Goal: Task Accomplishment & Management: Use online tool/utility

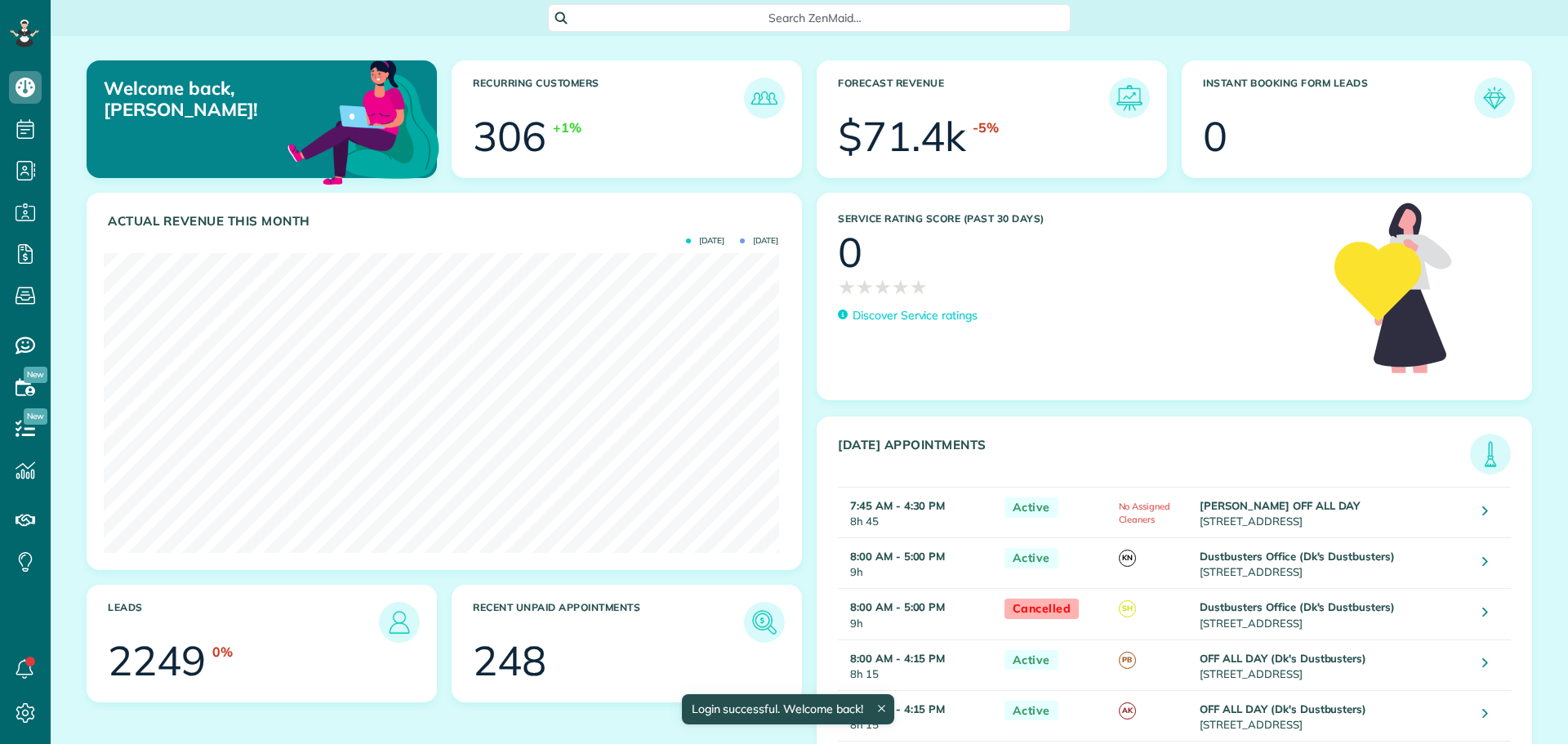
scroll to position [300, 675]
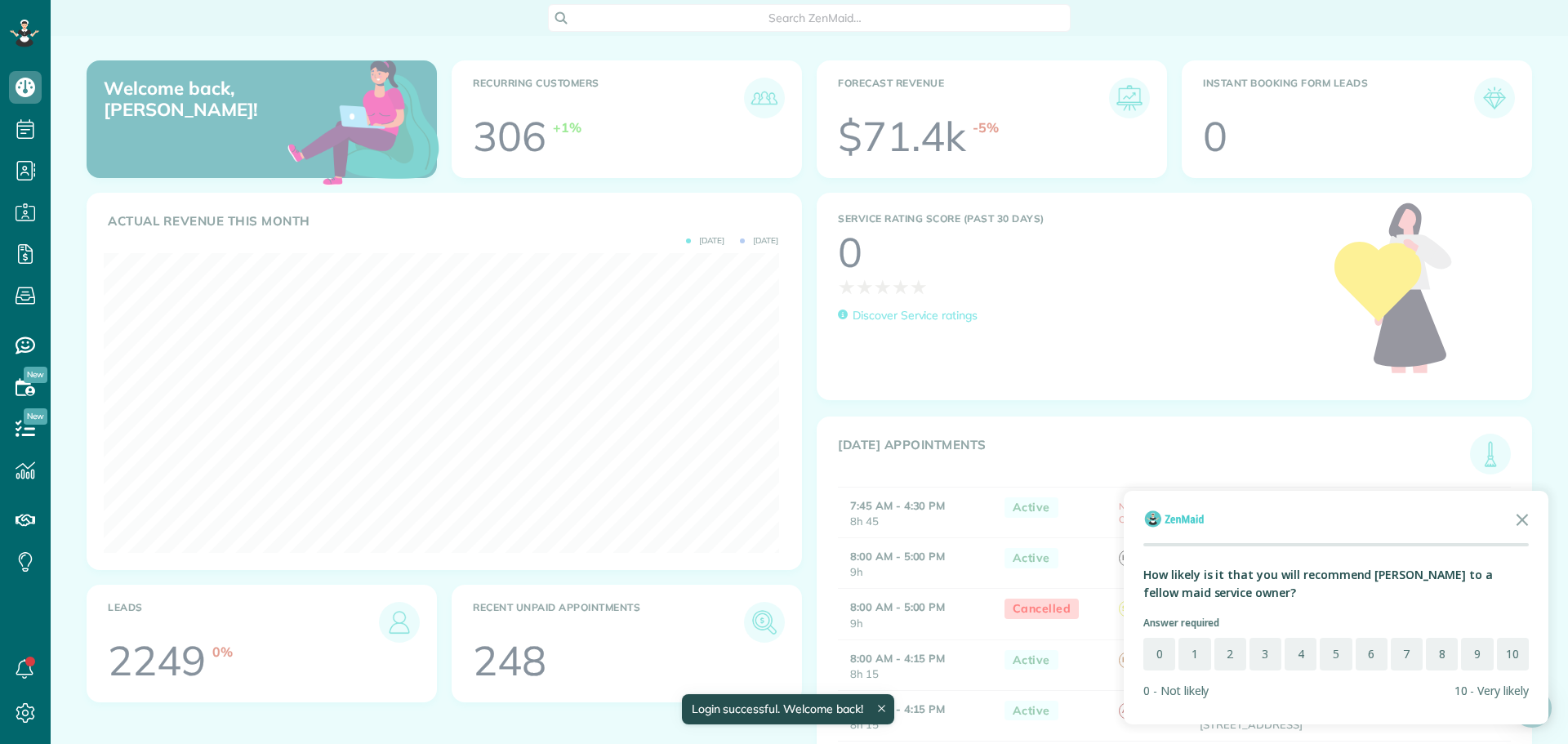
drag, startPoint x: 904, startPoint y: 329, endPoint x: 1122, endPoint y: 454, distance: 251.3
click at [997, 410] on div at bounding box center [784, 372] width 1568 height 744
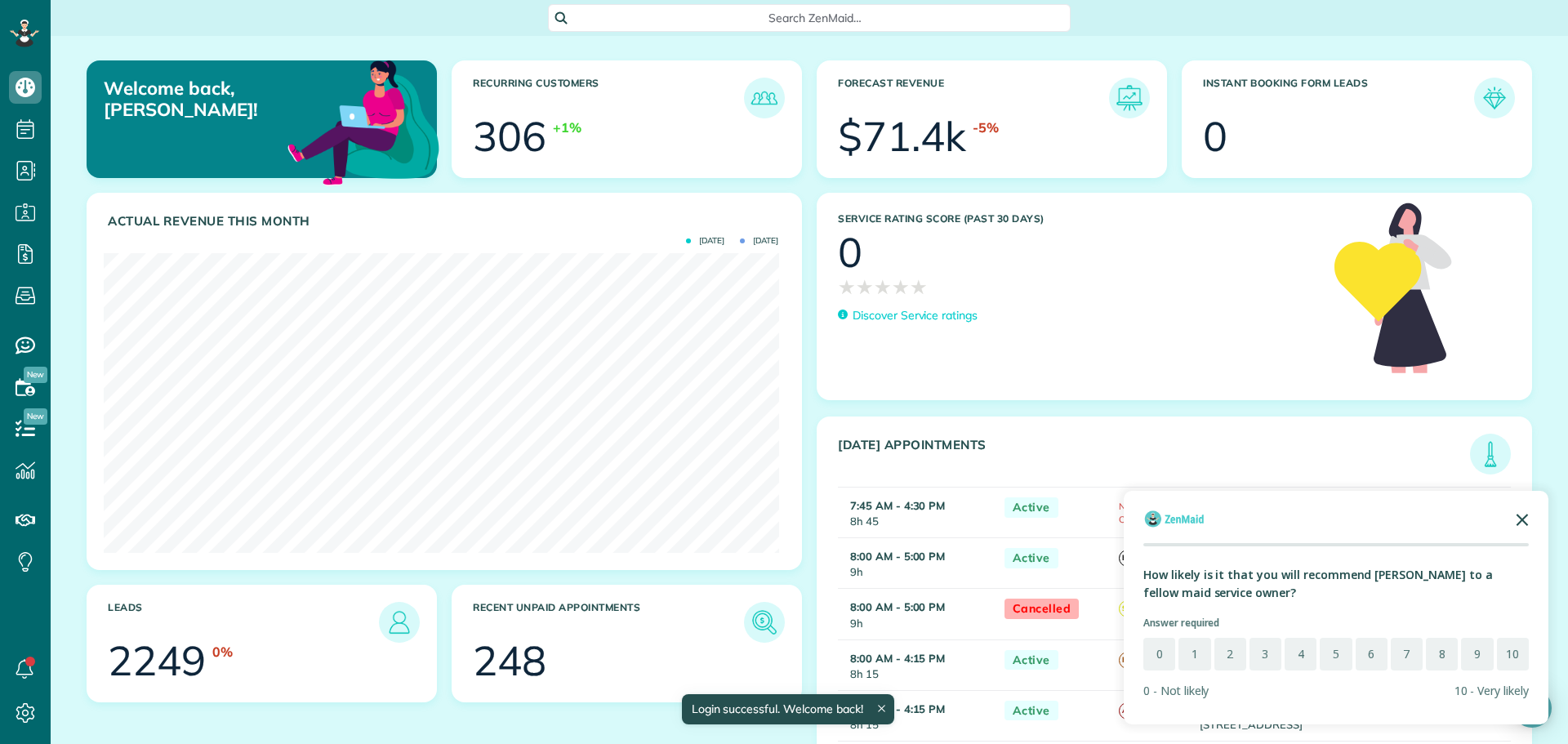
click at [1525, 524] on polygon "Close the survey" at bounding box center [1523, 520] width 13 height 13
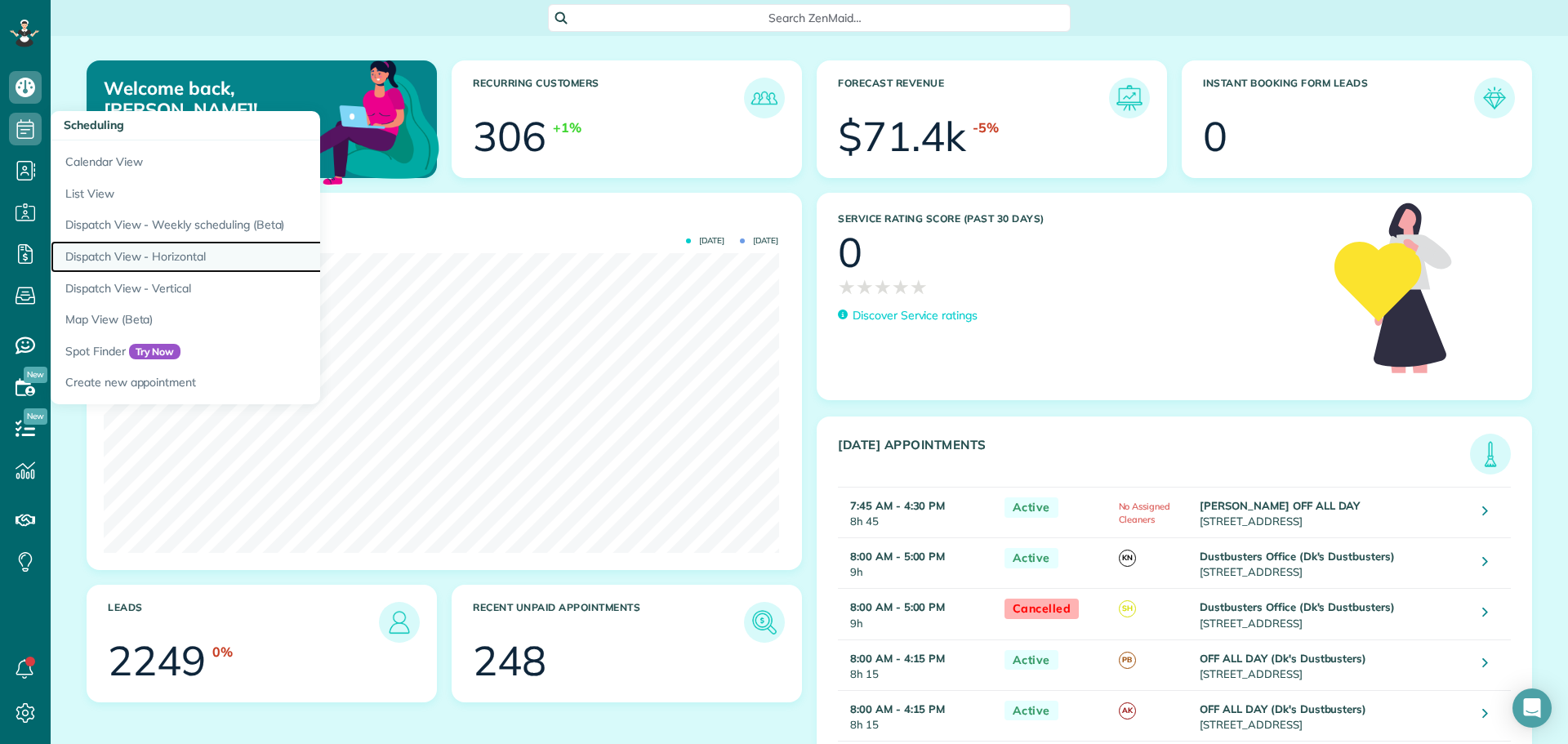
click at [195, 254] on link "Dispatch View - Horizontal" at bounding box center [254, 256] width 409 height 32
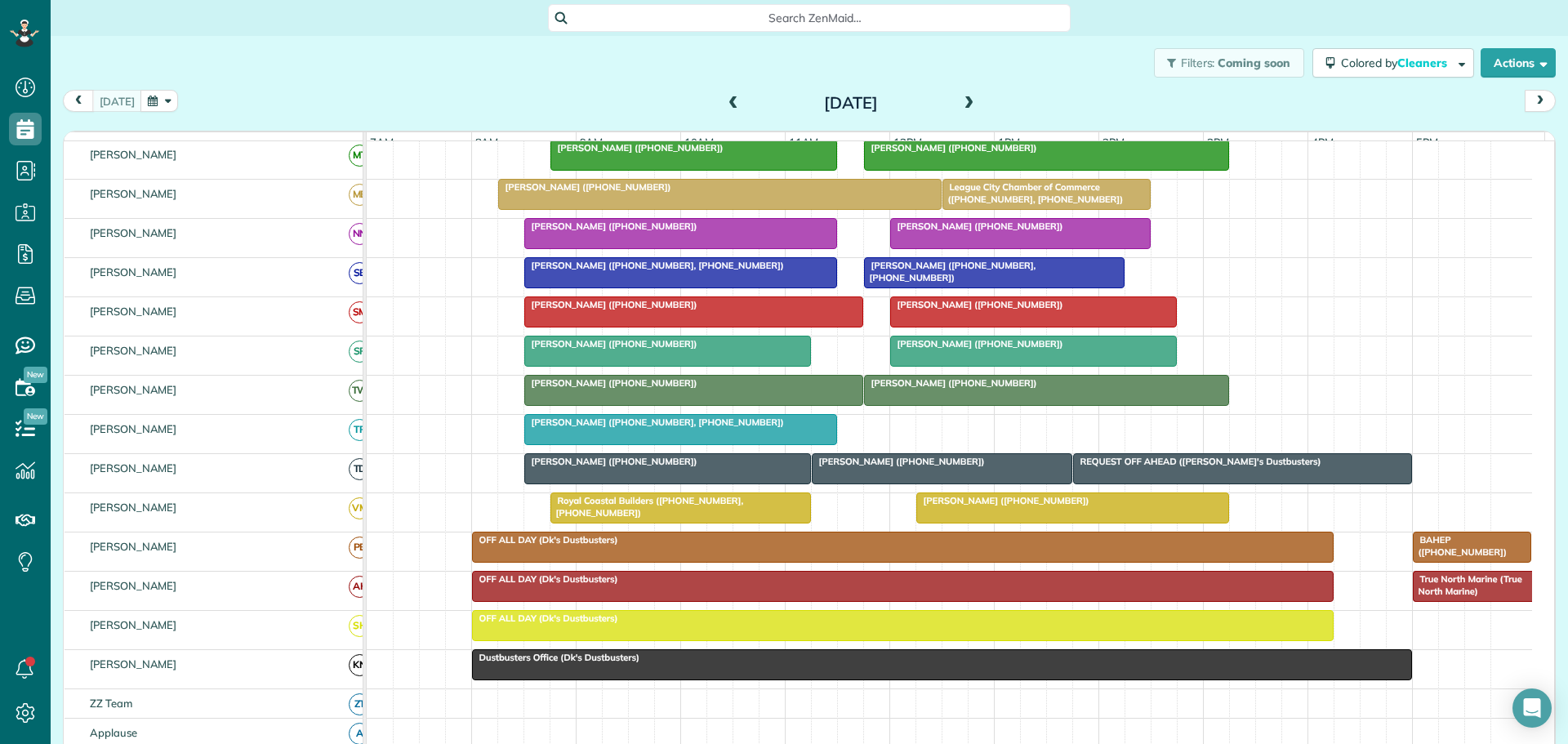
scroll to position [327, 0]
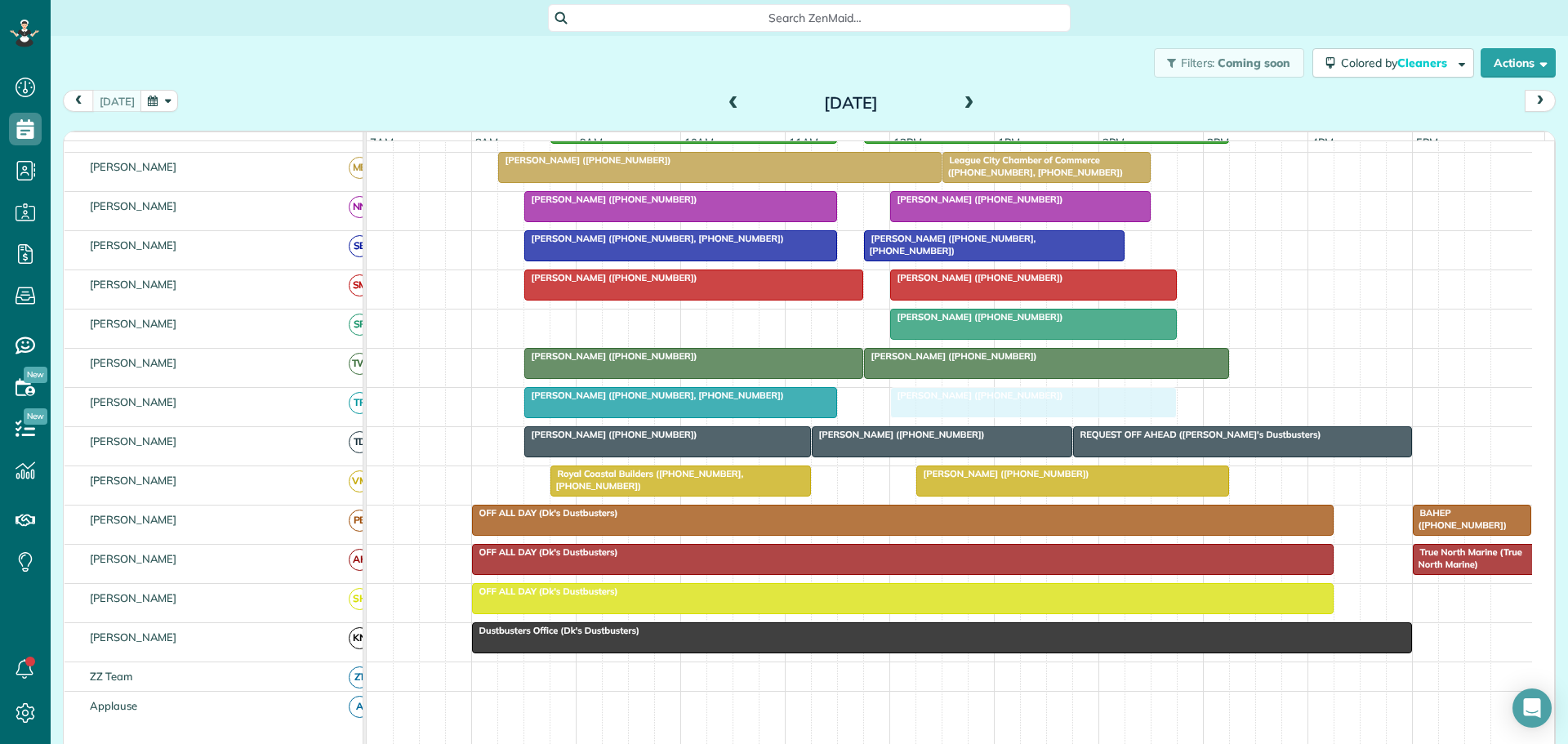
drag, startPoint x: 700, startPoint y: 330, endPoint x: 1040, endPoint y: 432, distance: 355.0
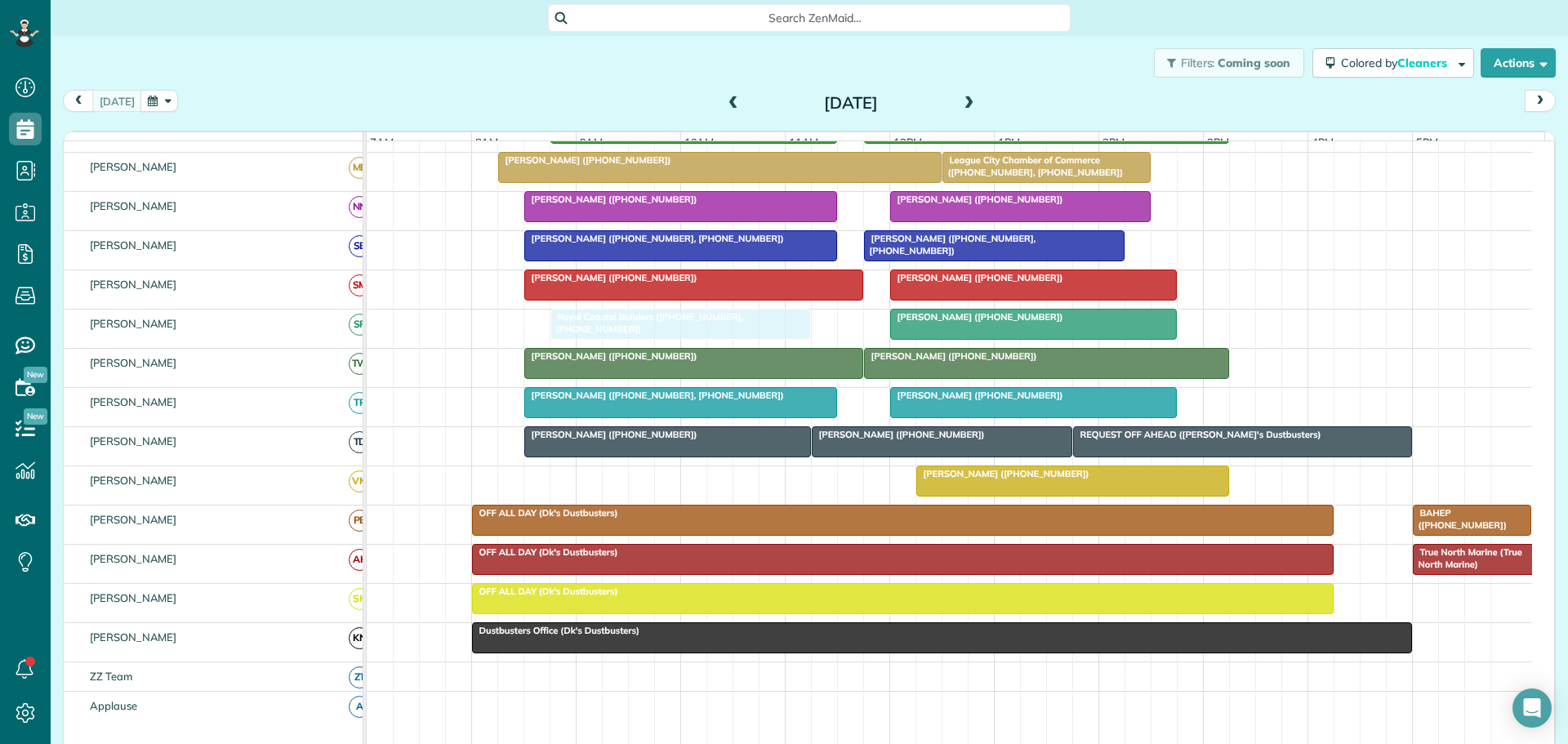
drag, startPoint x: 635, startPoint y: 491, endPoint x: 636, endPoint y: 353, distance: 138.0
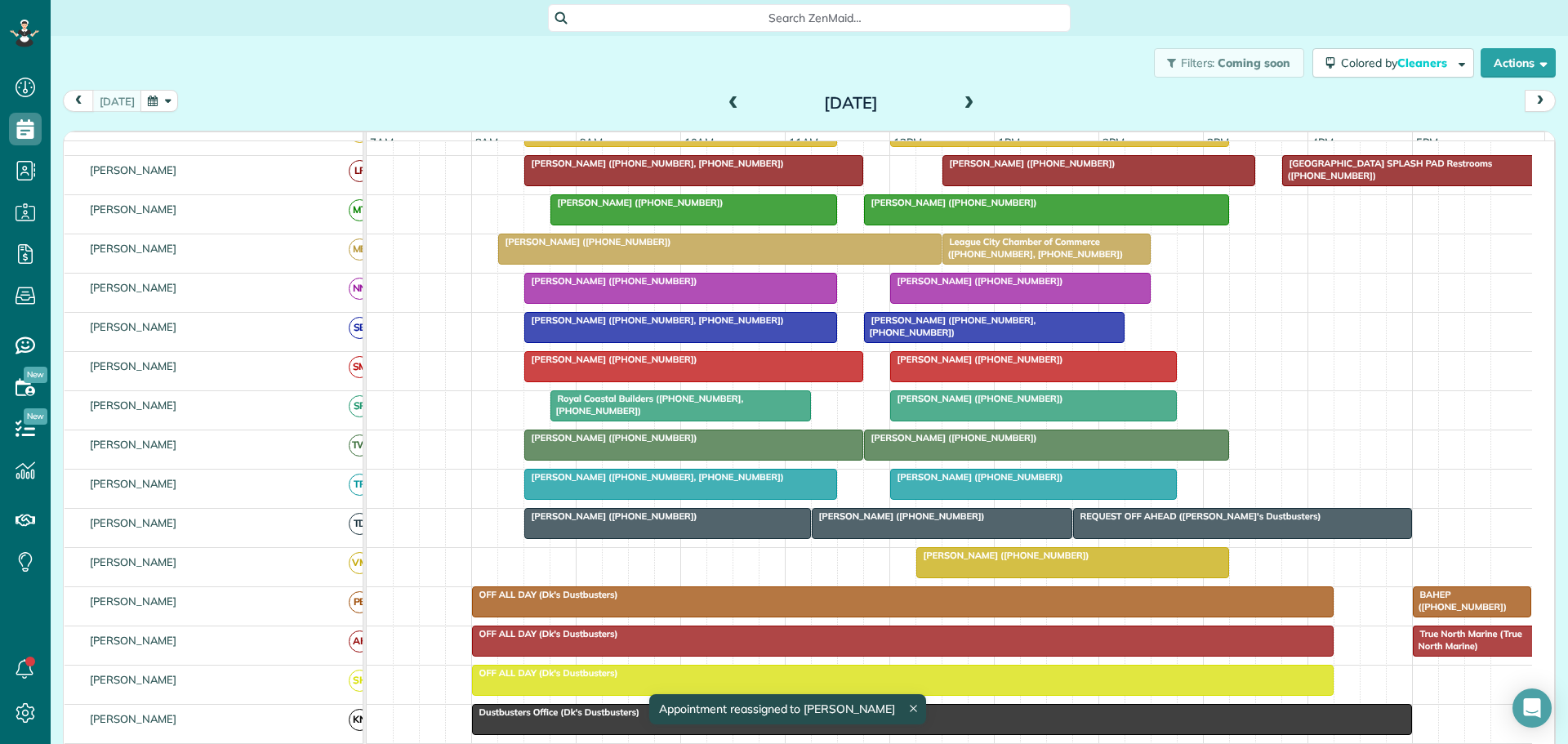
scroll to position [0, 0]
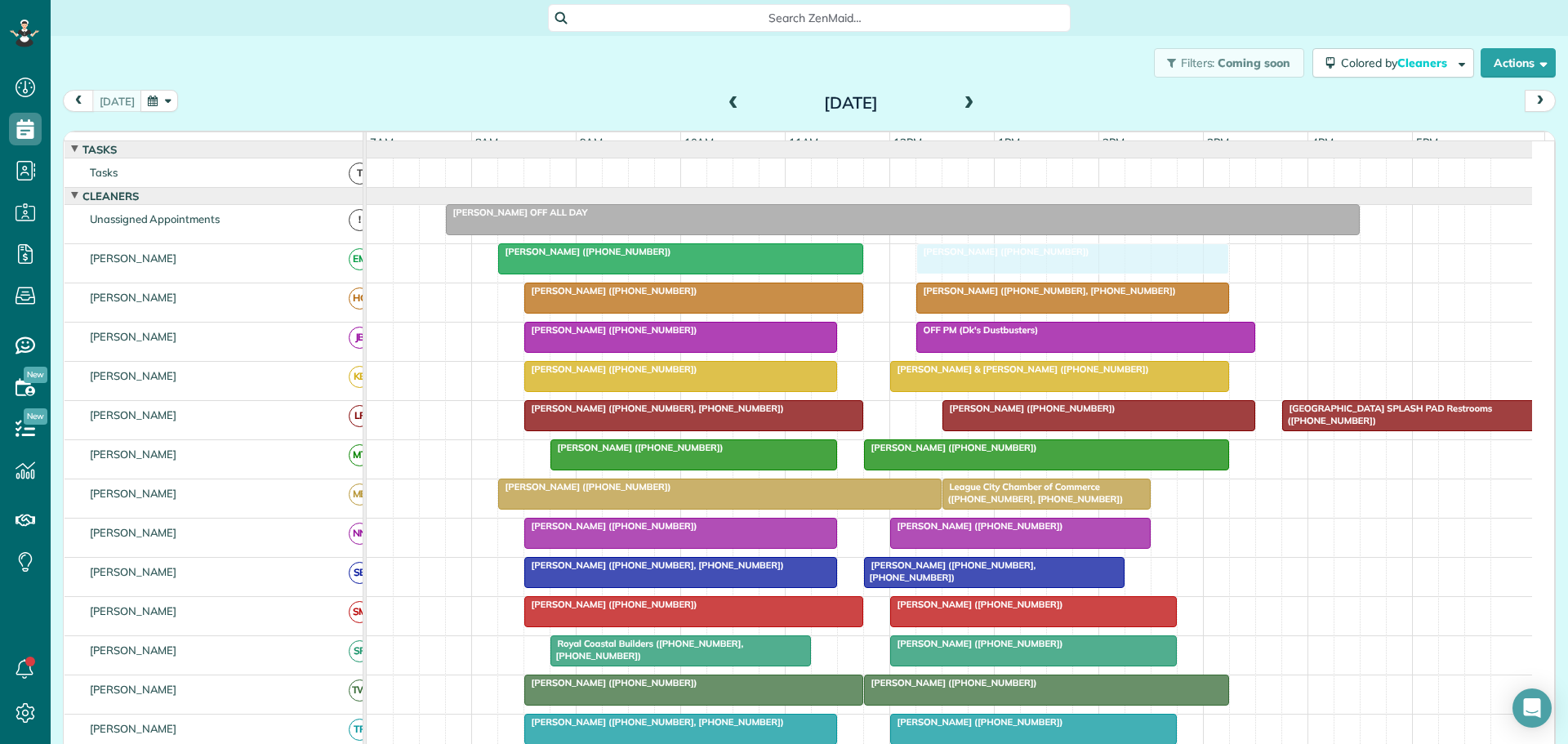
drag, startPoint x: 1016, startPoint y: 659, endPoint x: 1016, endPoint y: 293, distance: 366.0
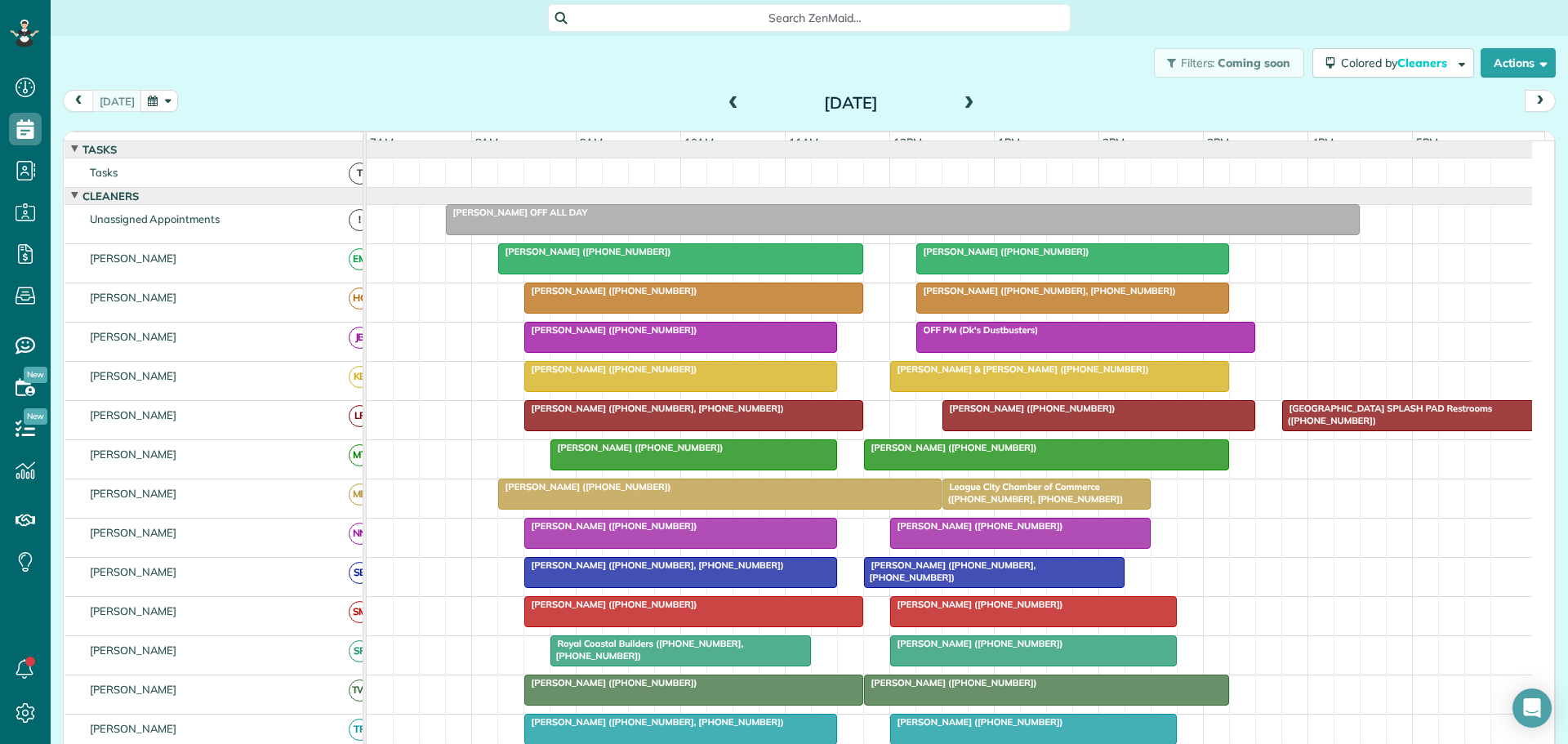
scroll to position [82, 0]
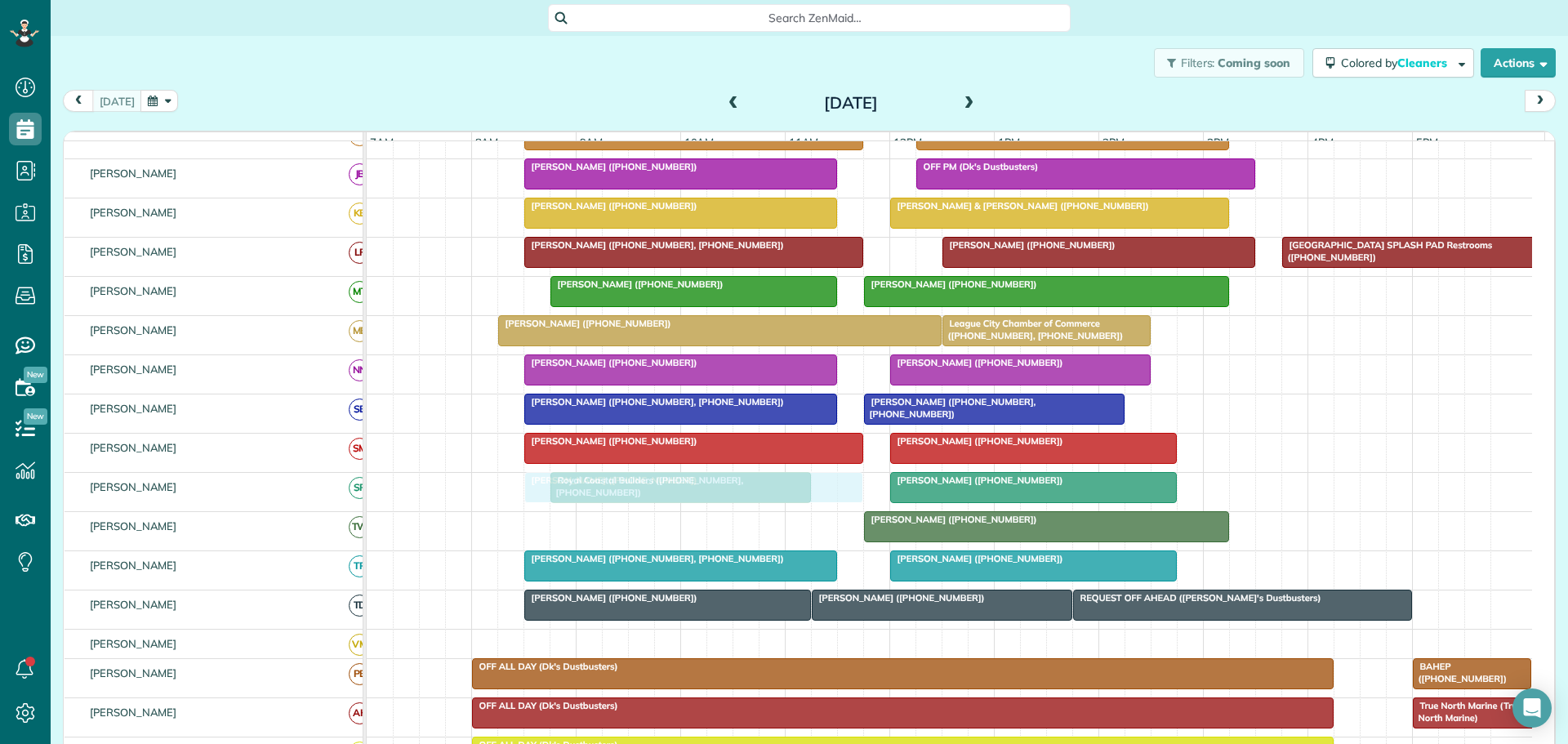
drag, startPoint x: 662, startPoint y: 541, endPoint x: 663, endPoint y: 516, distance: 25.0
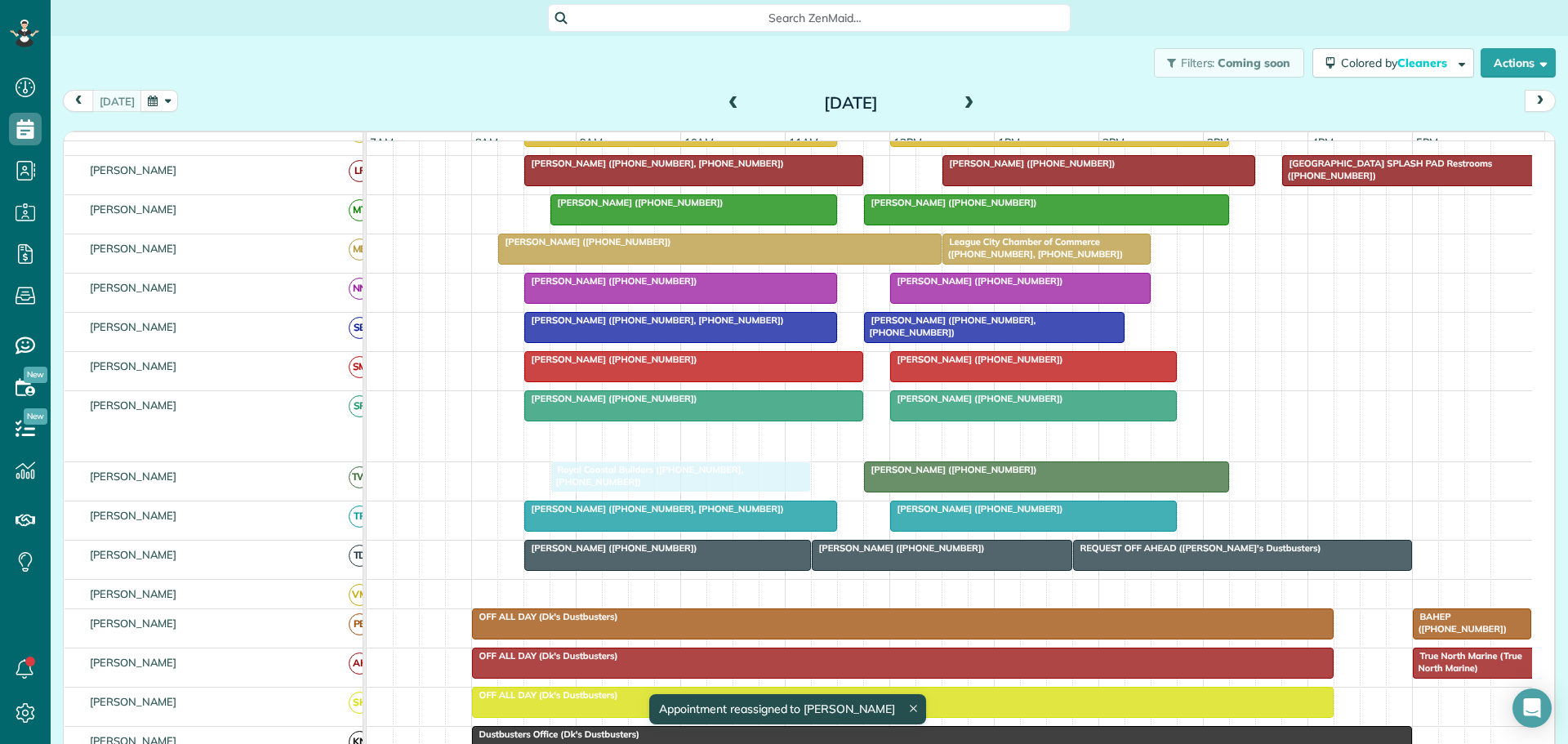
drag, startPoint x: 641, startPoint y: 452, endPoint x: 641, endPoint y: 478, distance: 26.0
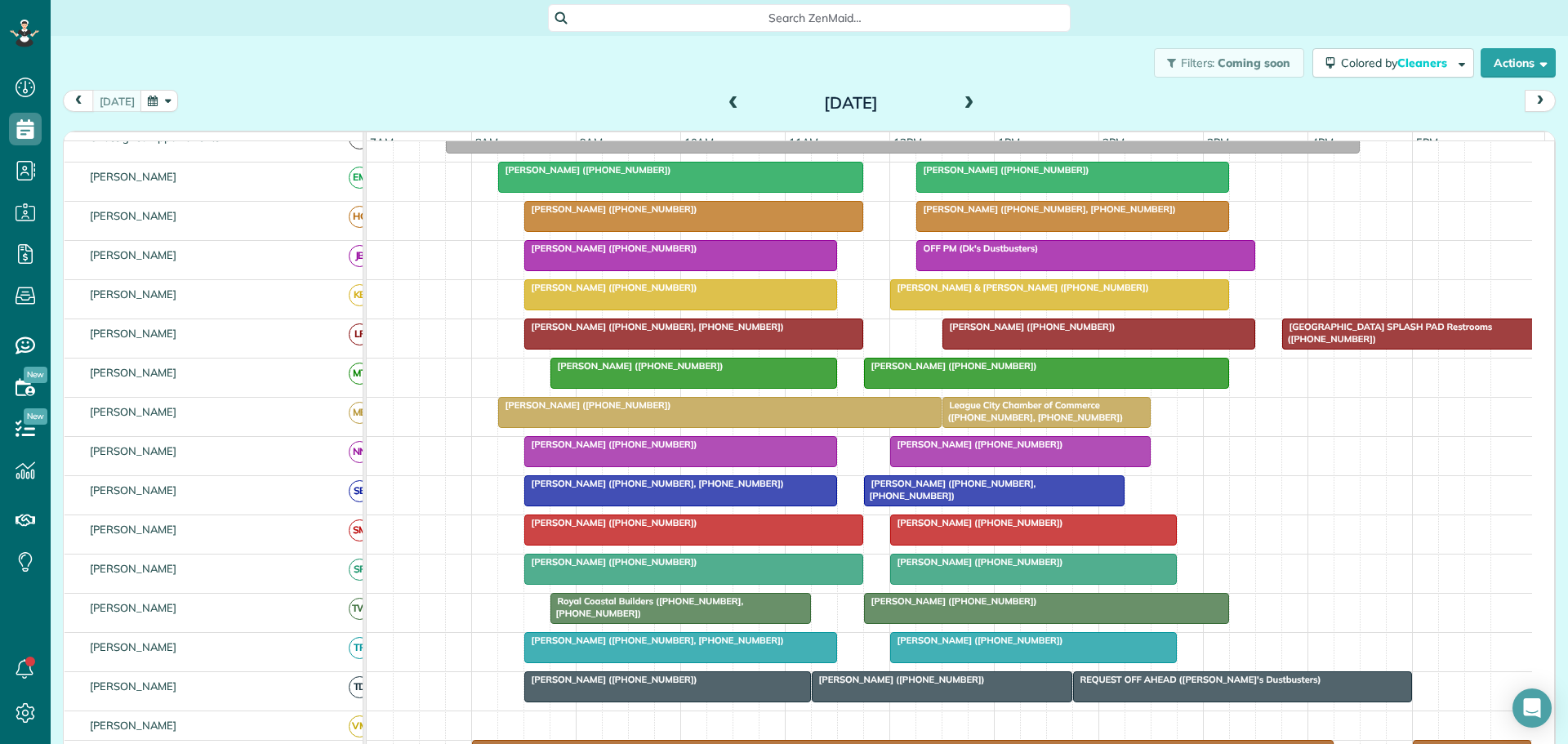
click at [965, 106] on span at bounding box center [970, 103] width 18 height 14
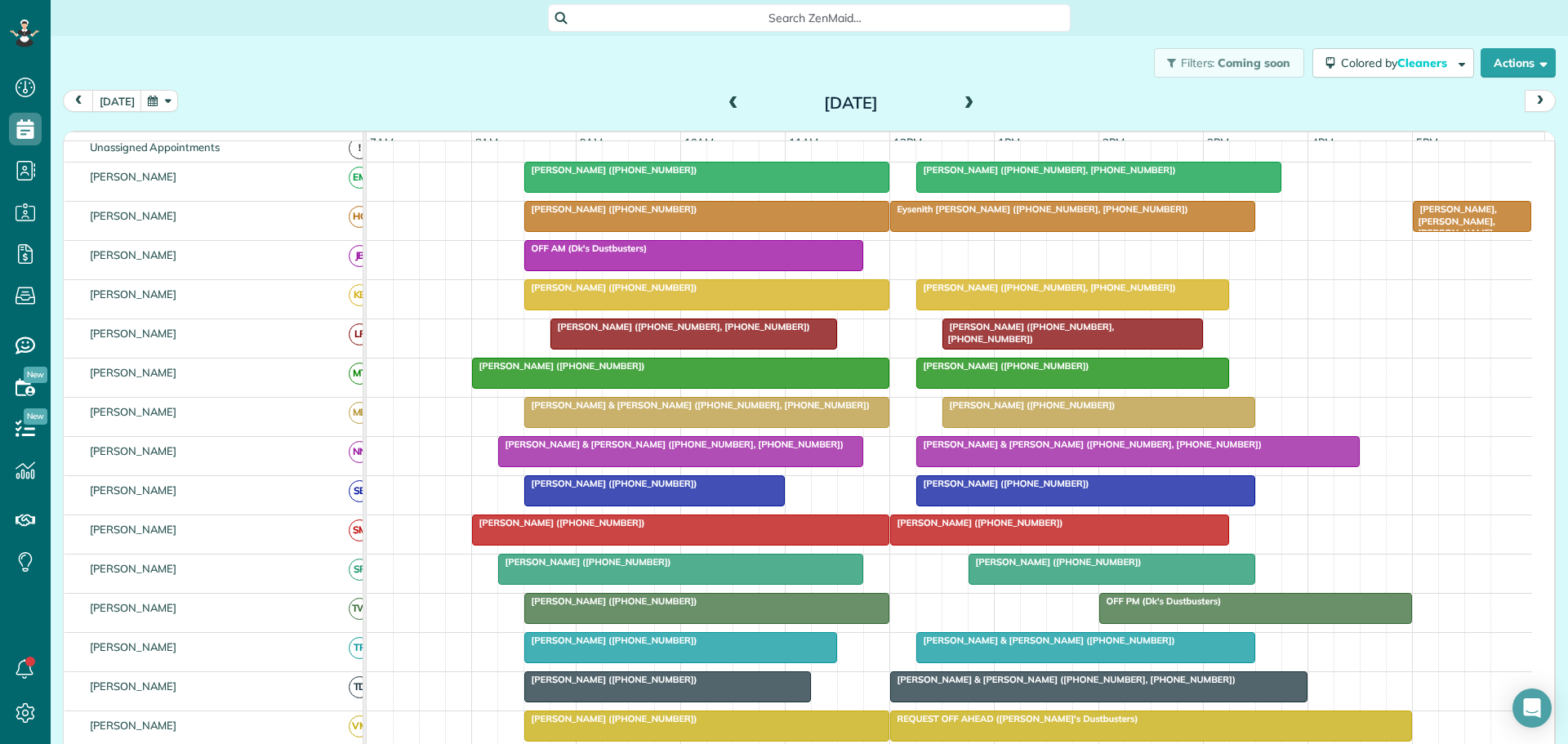
click at [961, 100] on span at bounding box center [970, 103] width 18 height 14
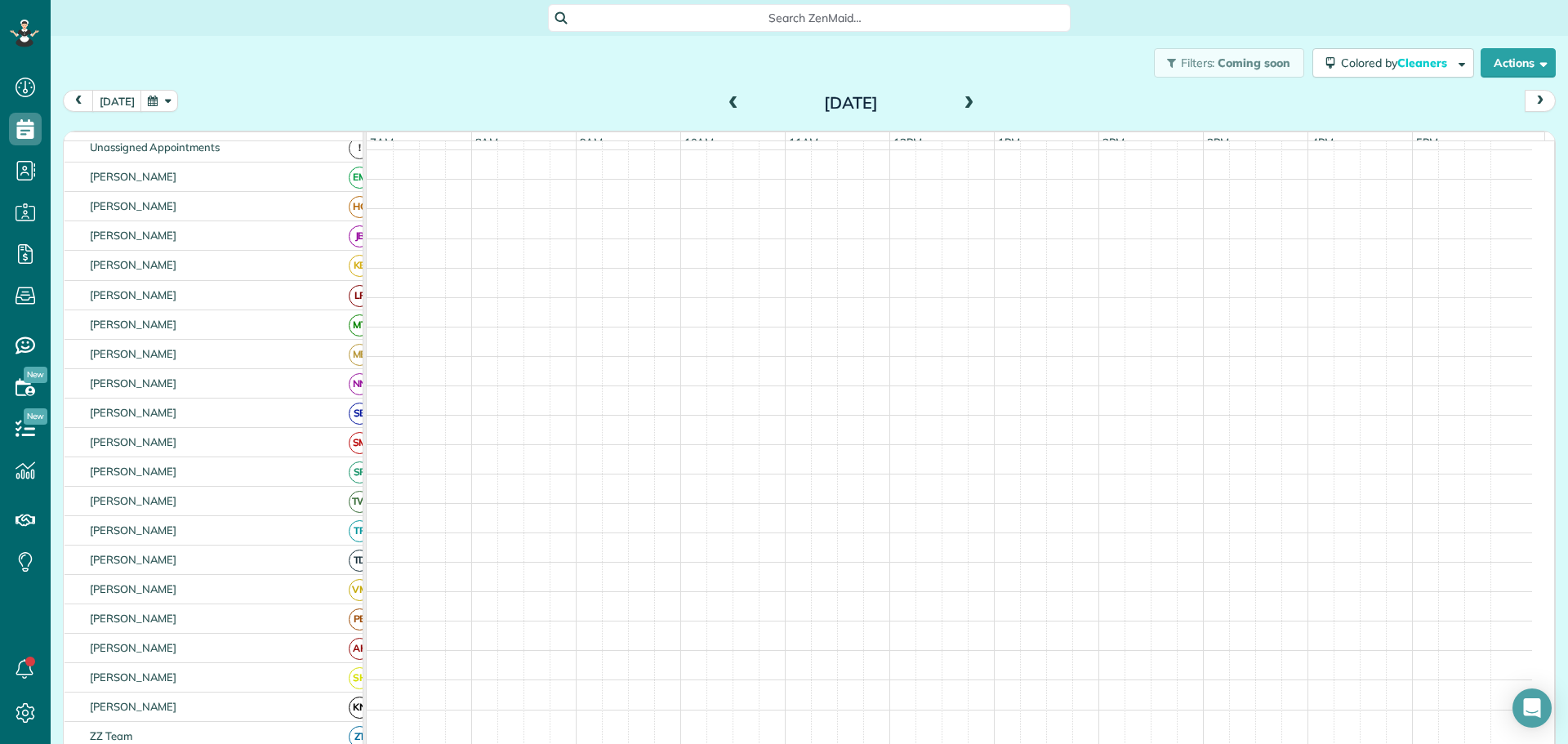
scroll to position [113, 0]
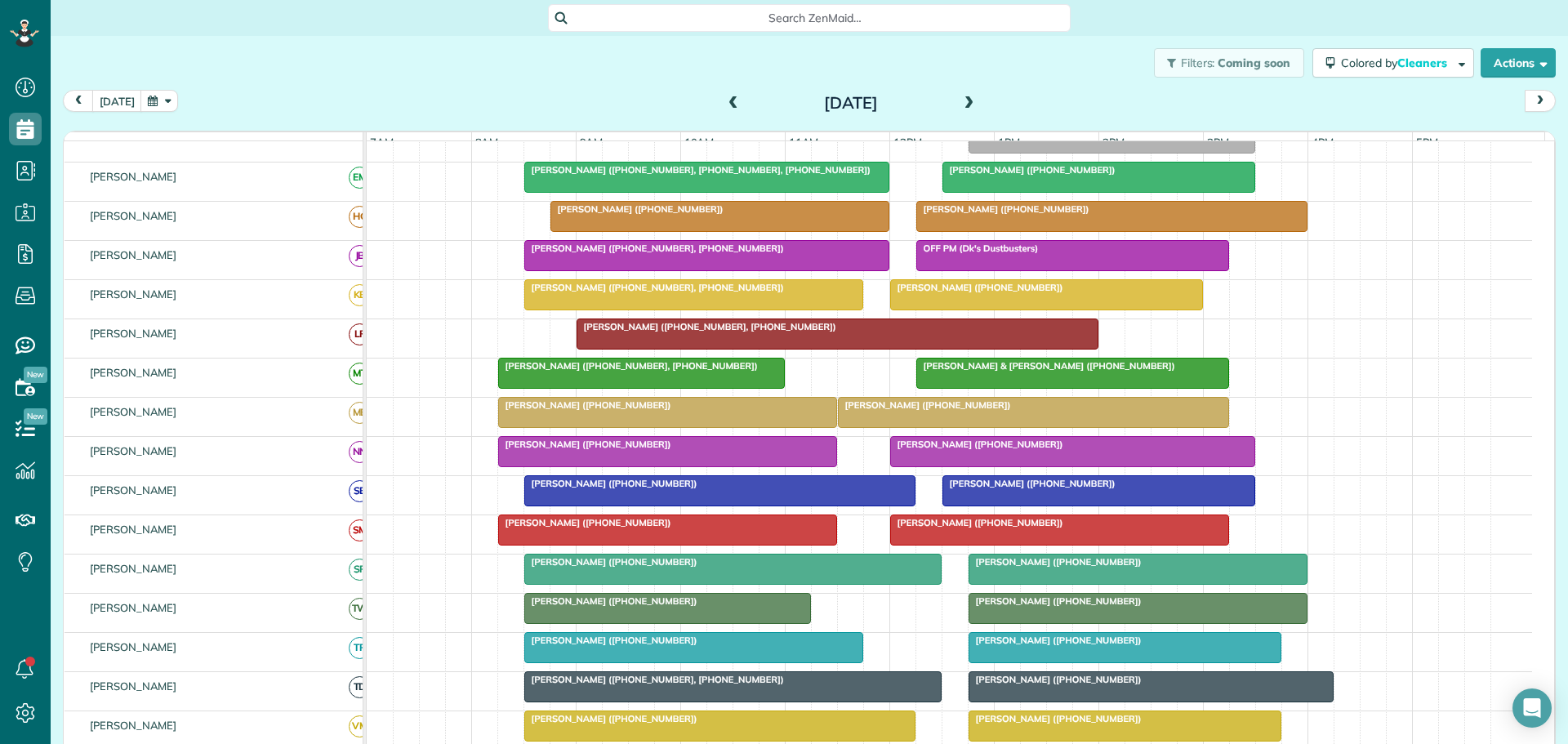
click at [725, 100] on span at bounding box center [734, 103] width 18 height 14
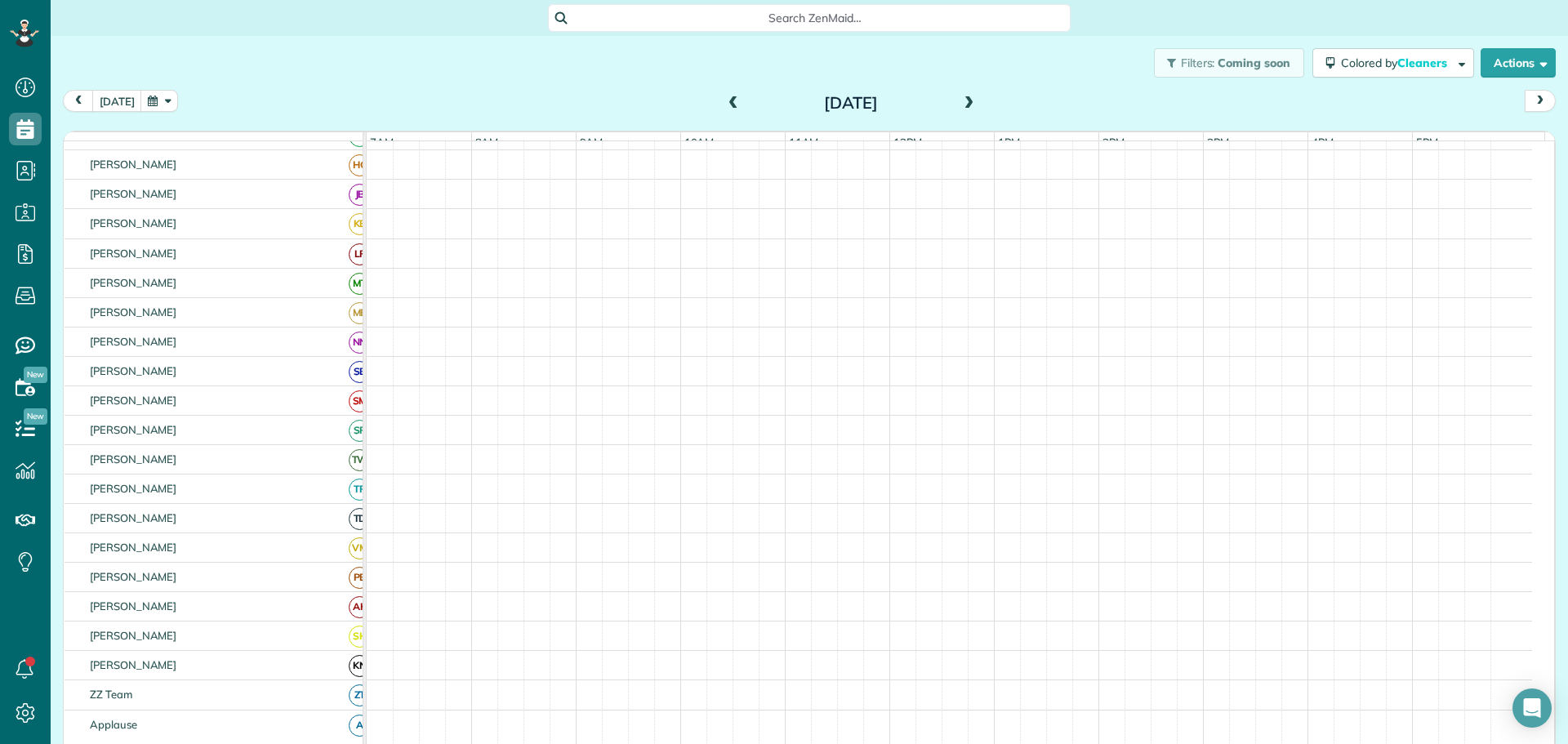
scroll to position [72, 0]
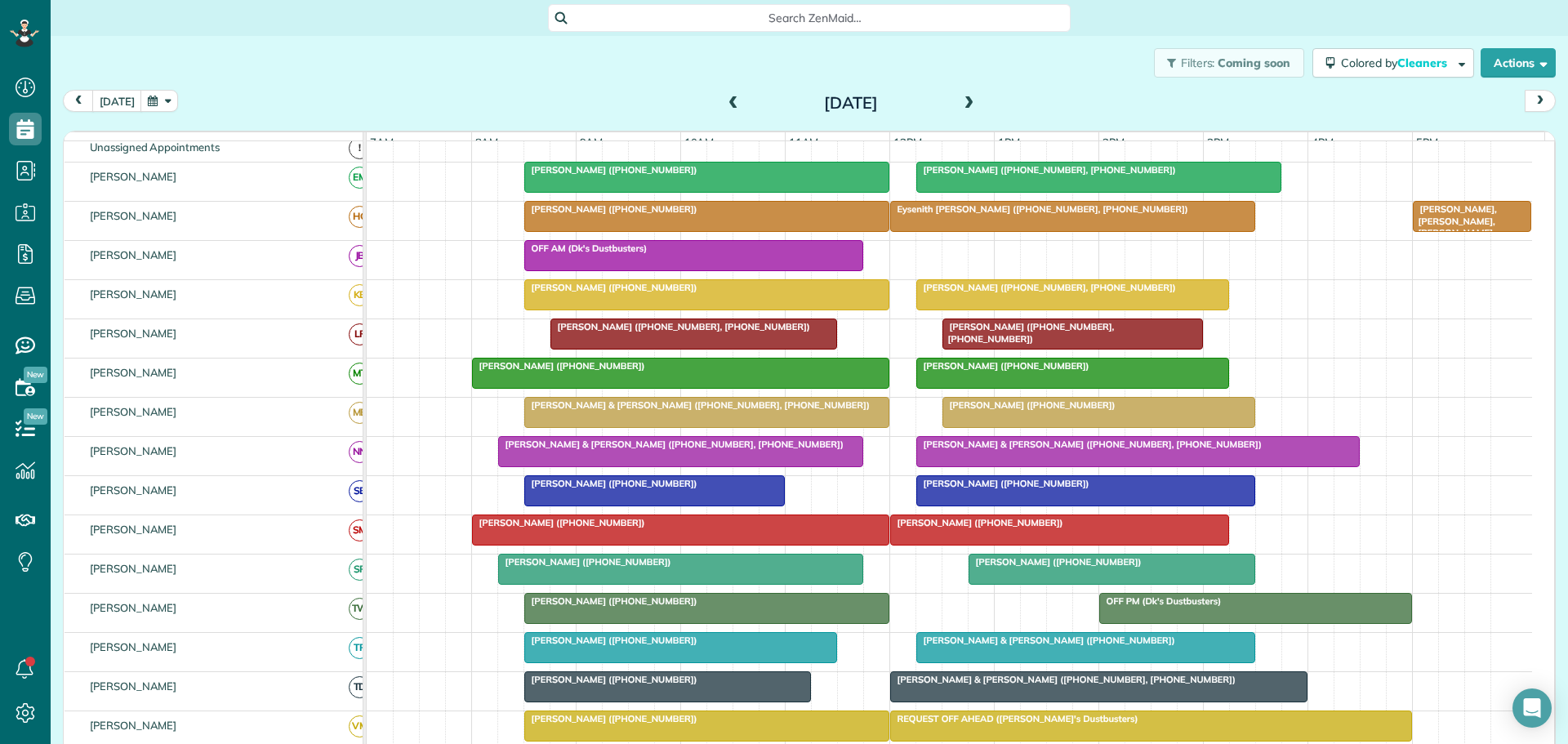
click at [725, 101] on span at bounding box center [734, 103] width 18 height 14
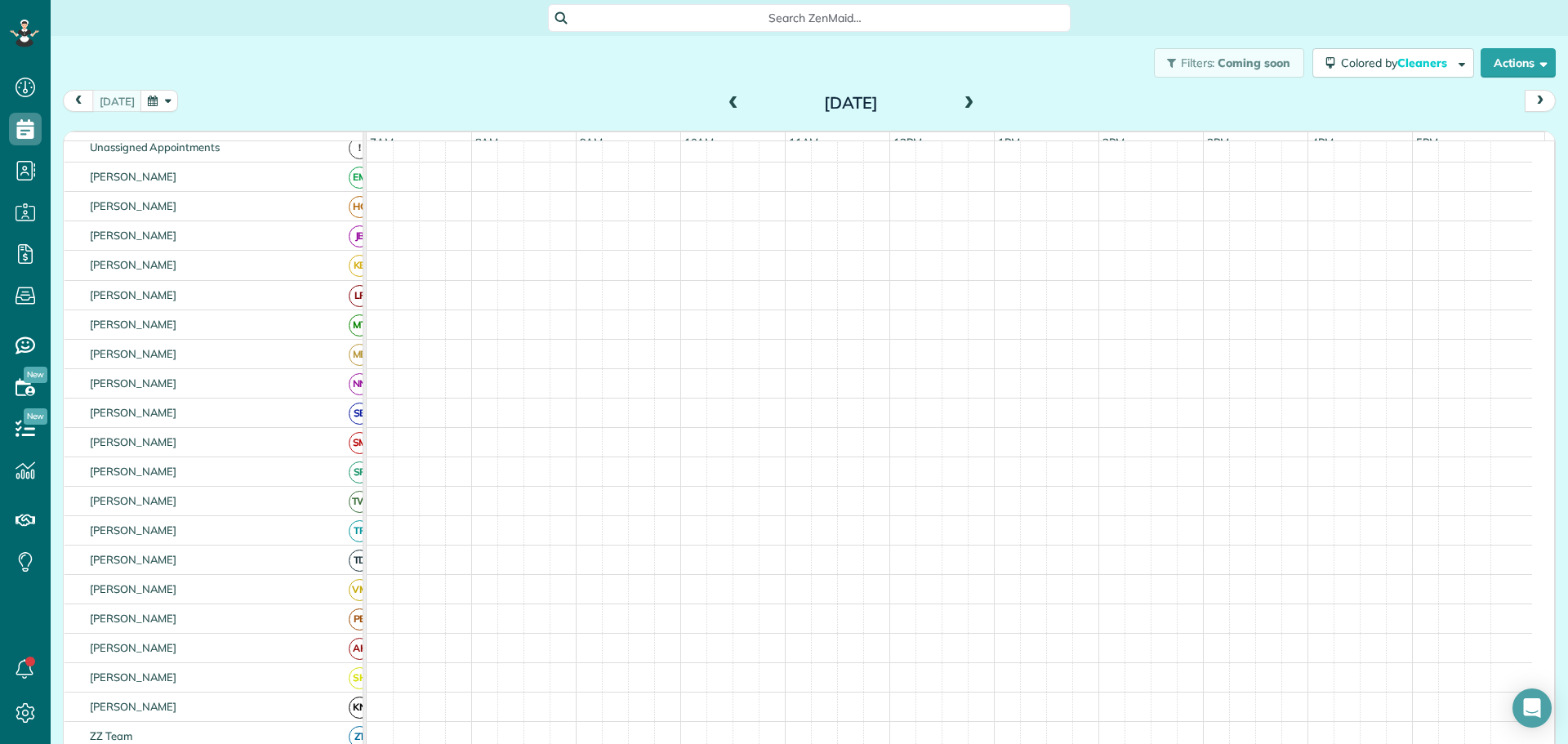
scroll to position [82, 0]
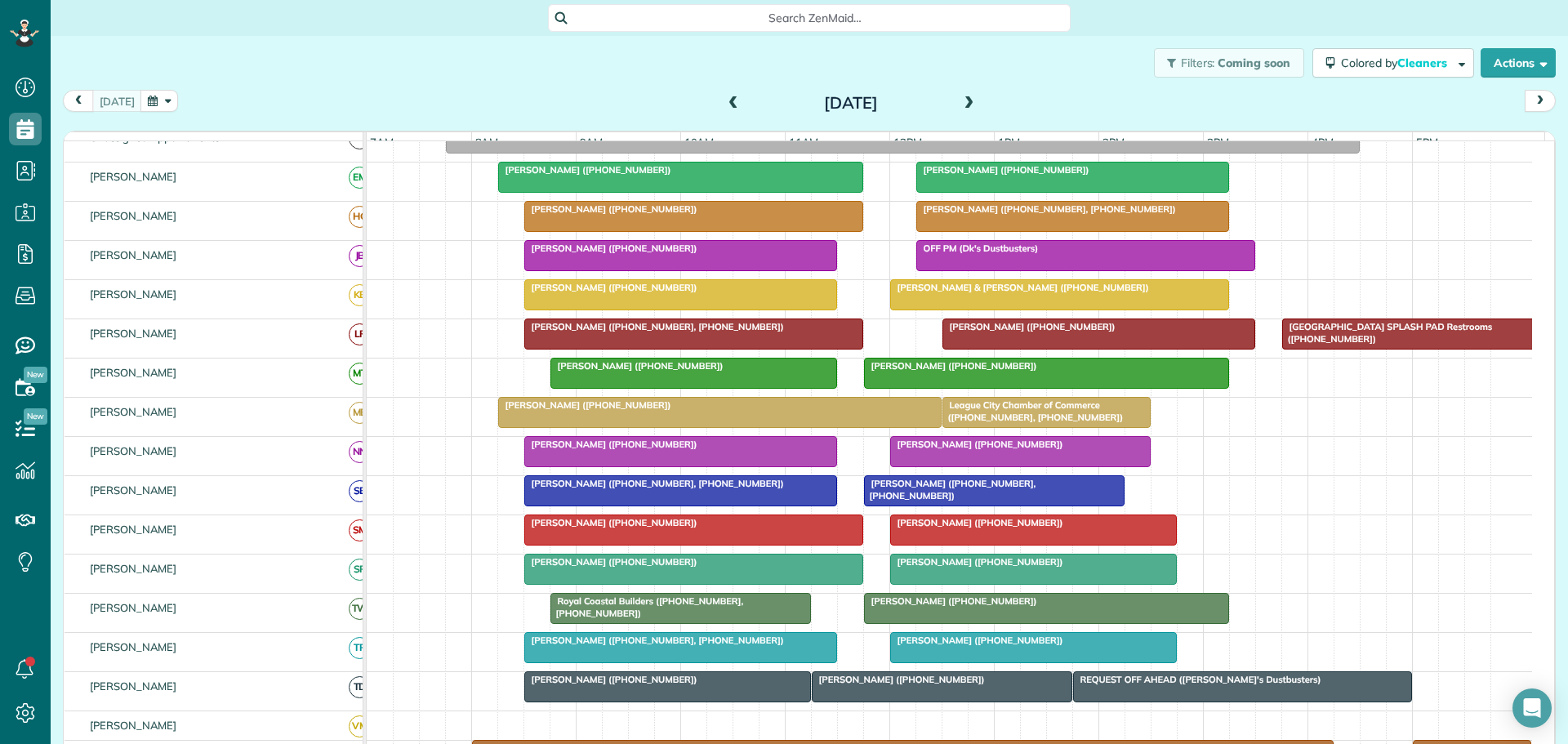
click at [725, 101] on span at bounding box center [734, 103] width 18 height 14
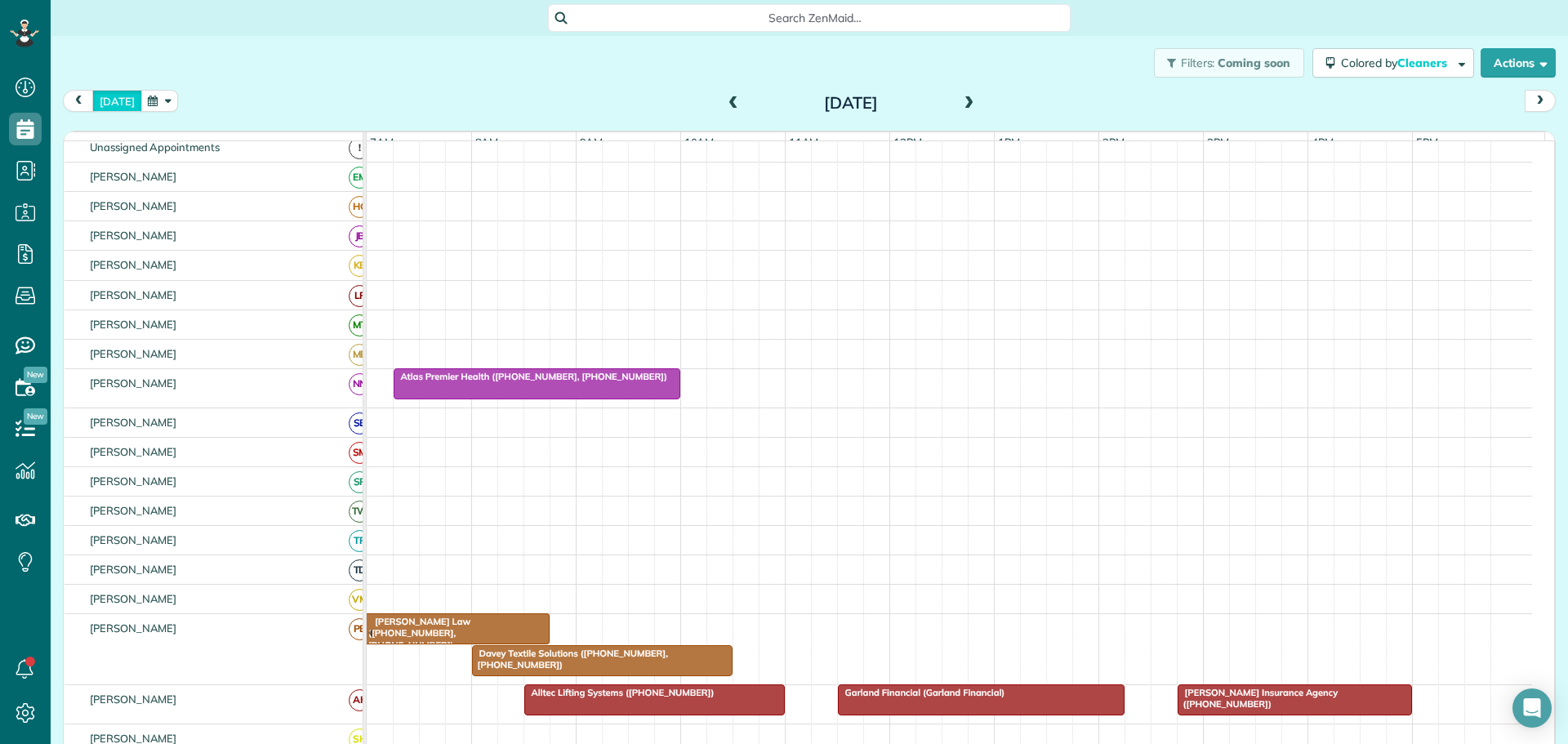
drag, startPoint x: 109, startPoint y: 104, endPoint x: 193, endPoint y: 109, distance: 84.1
click at [109, 102] on button "today" at bounding box center [117, 100] width 50 height 22
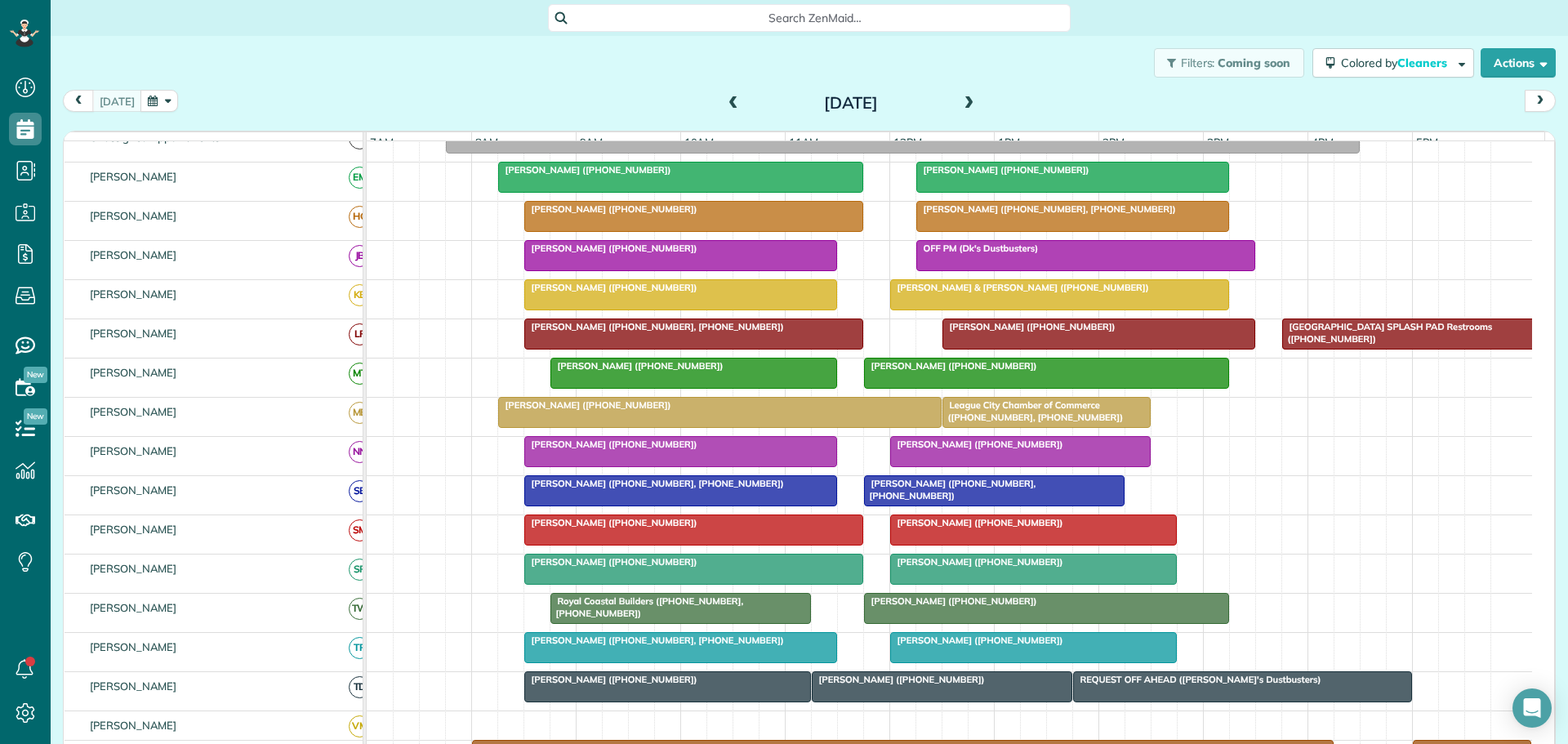
scroll to position [0, 0]
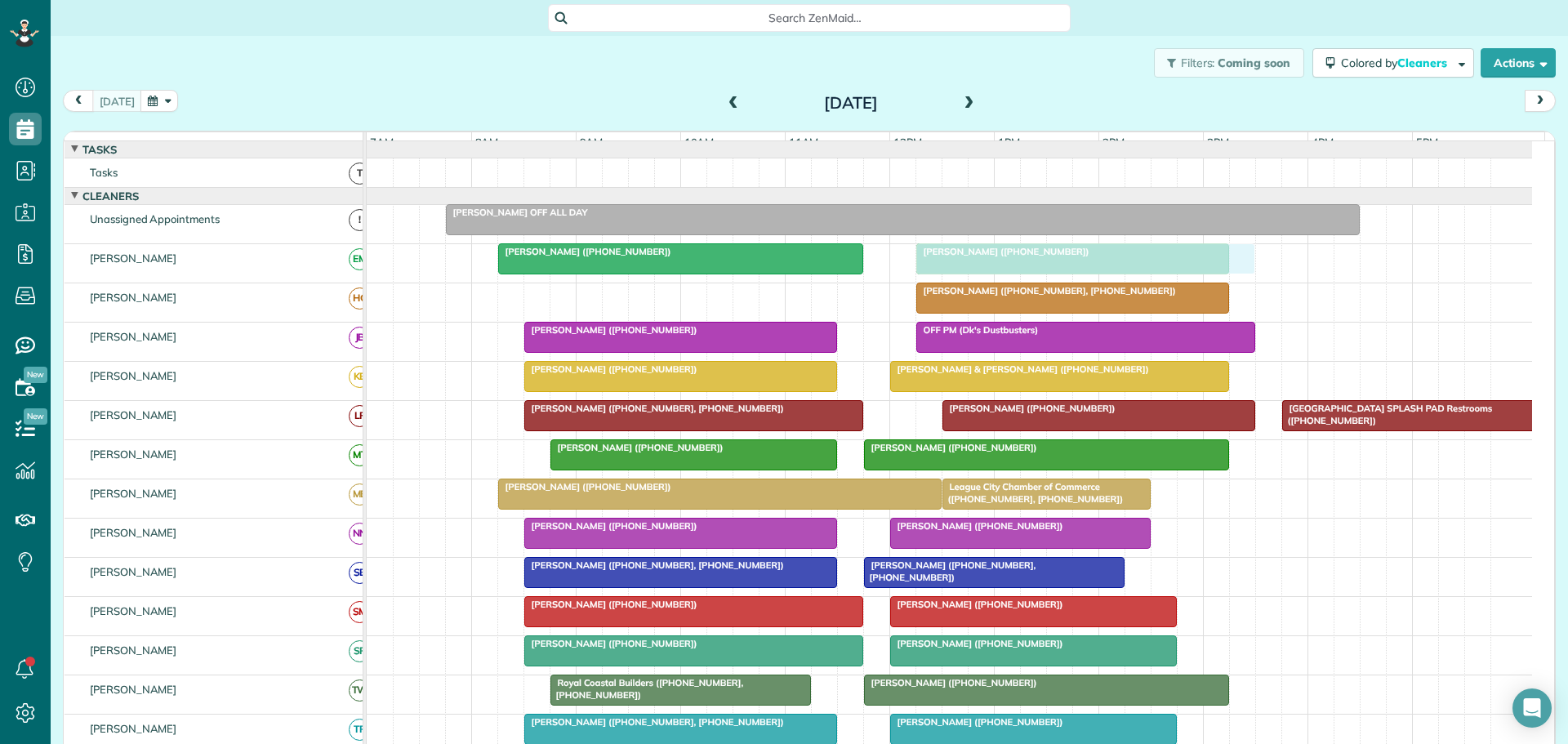
drag, startPoint x: 725, startPoint y: 311, endPoint x: 1125, endPoint y: 278, distance: 401.4
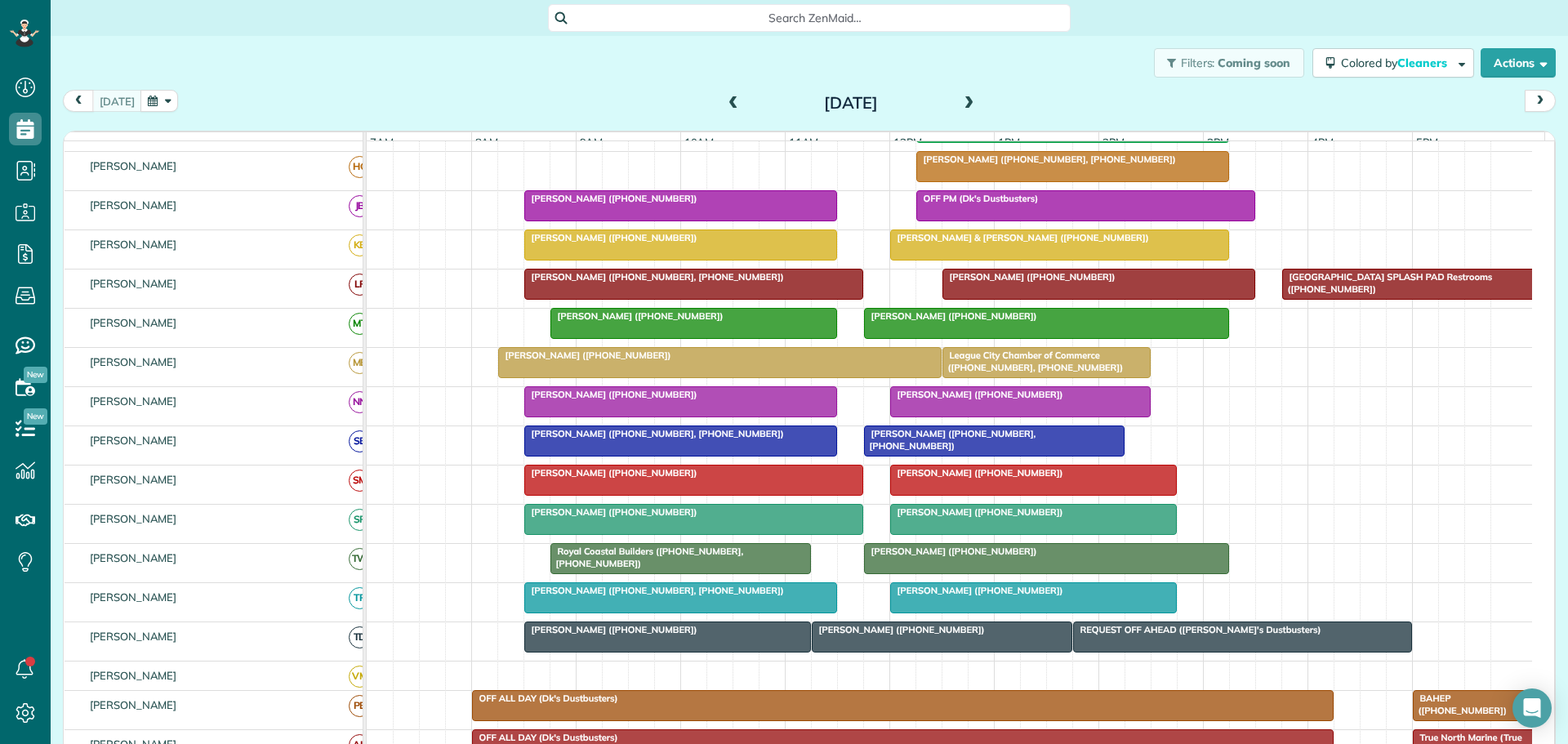
scroll to position [82, 0]
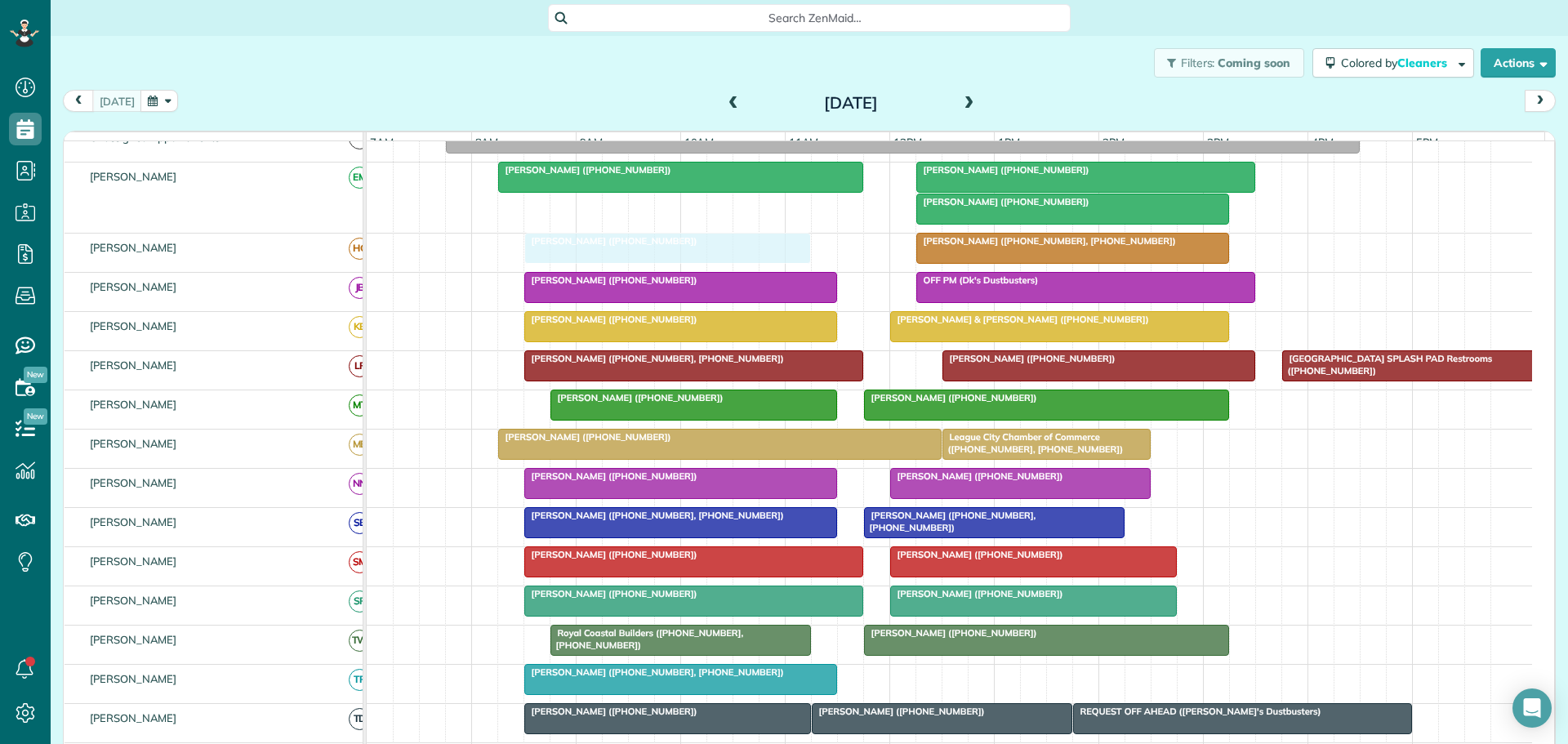
drag, startPoint x: 1035, startPoint y: 693, endPoint x: 679, endPoint y: 269, distance: 553.6
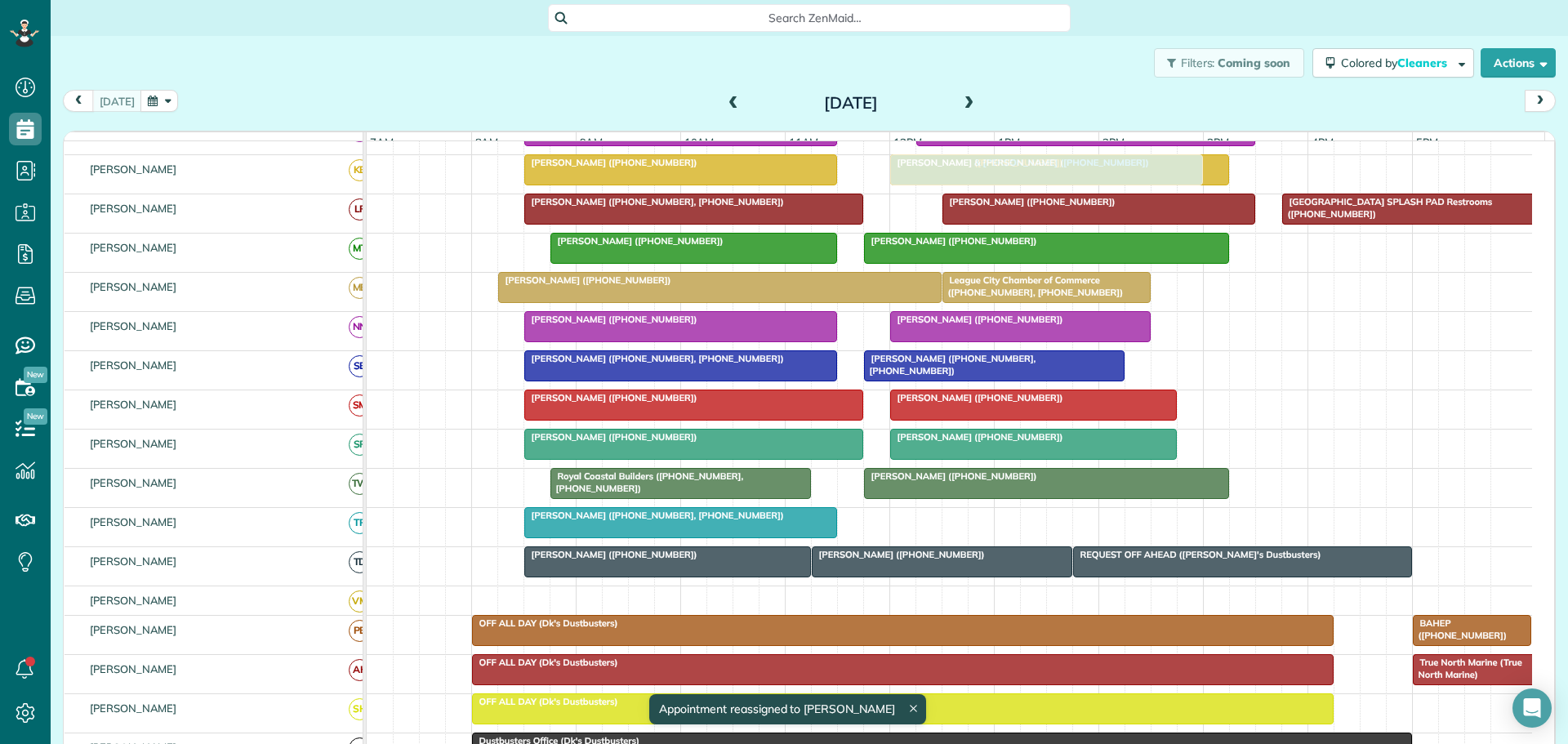
scroll to position [245, 0]
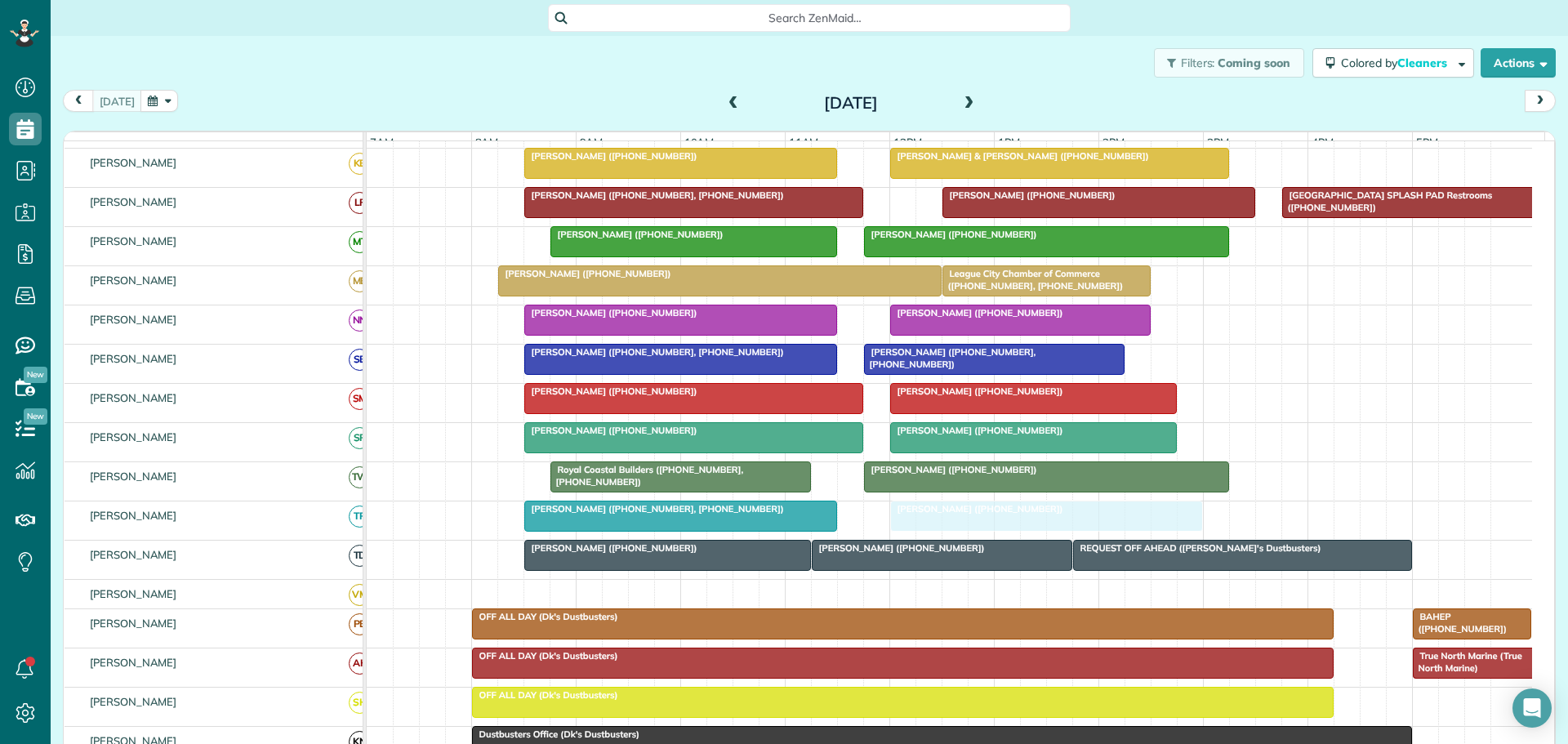
drag, startPoint x: 1011, startPoint y: 216, endPoint x: 981, endPoint y: 519, distance: 304.5
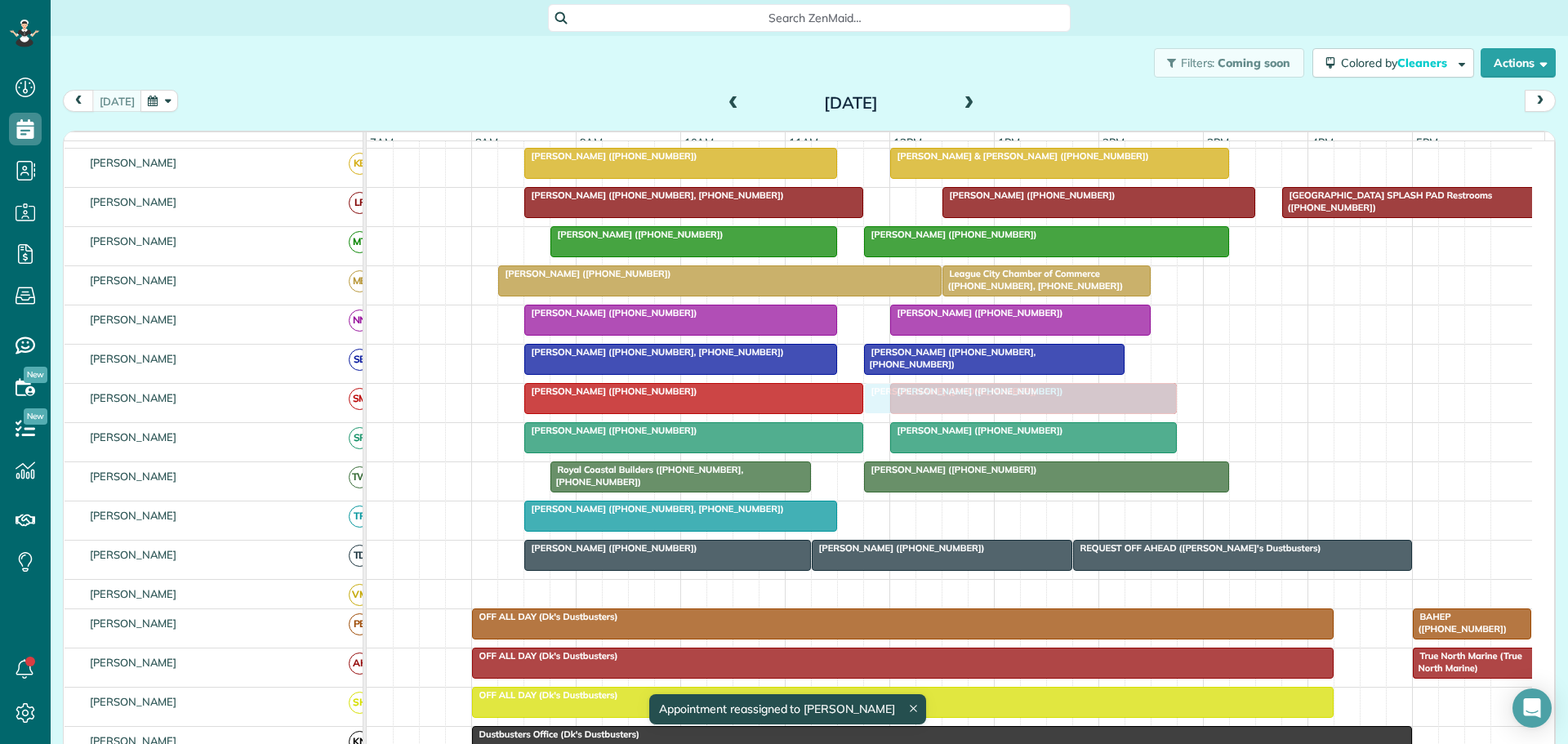
drag, startPoint x: 973, startPoint y: 529, endPoint x: 957, endPoint y: 409, distance: 121.1
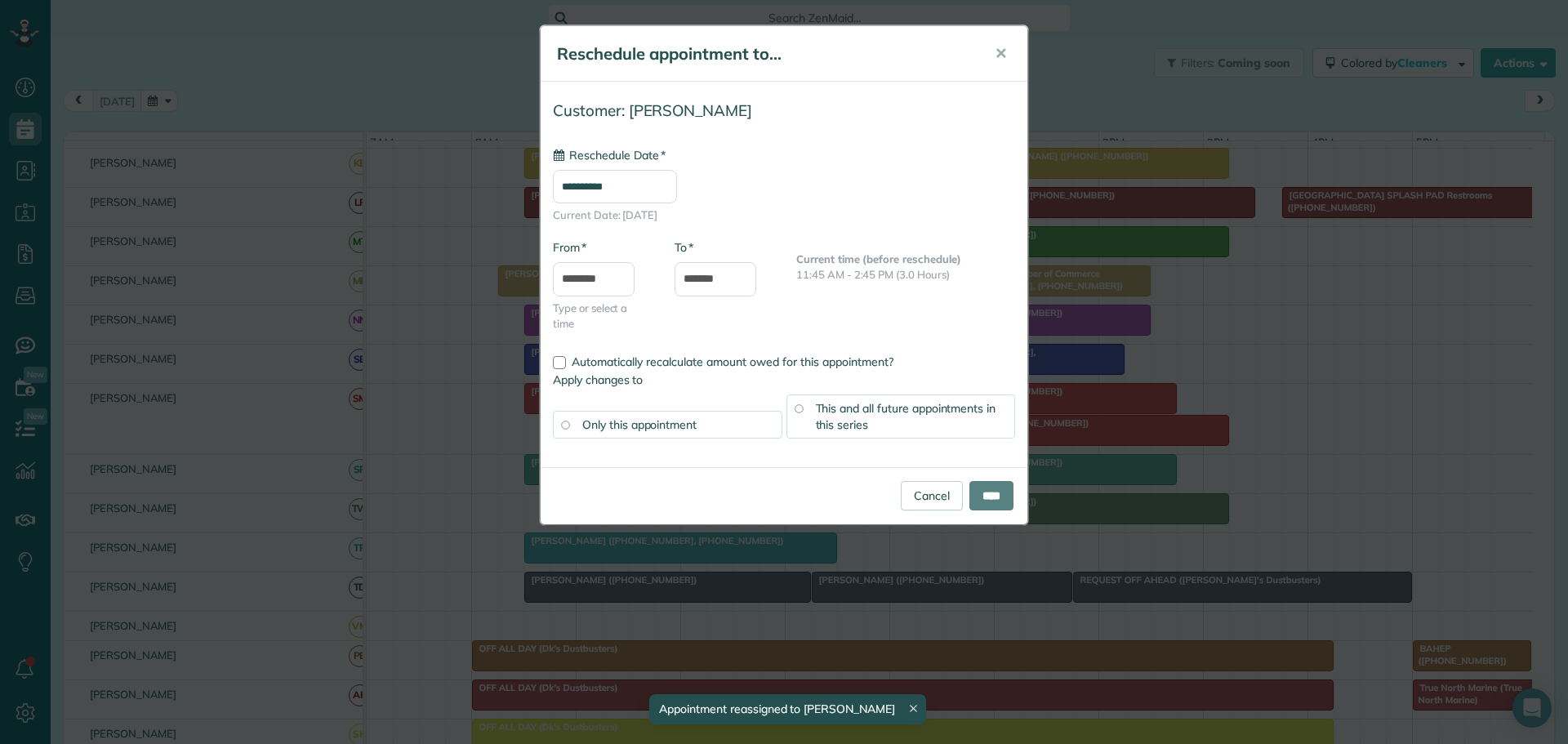
click at [997, 489] on div "**********" at bounding box center [784, 372] width 1568 height 744
type input "**********"
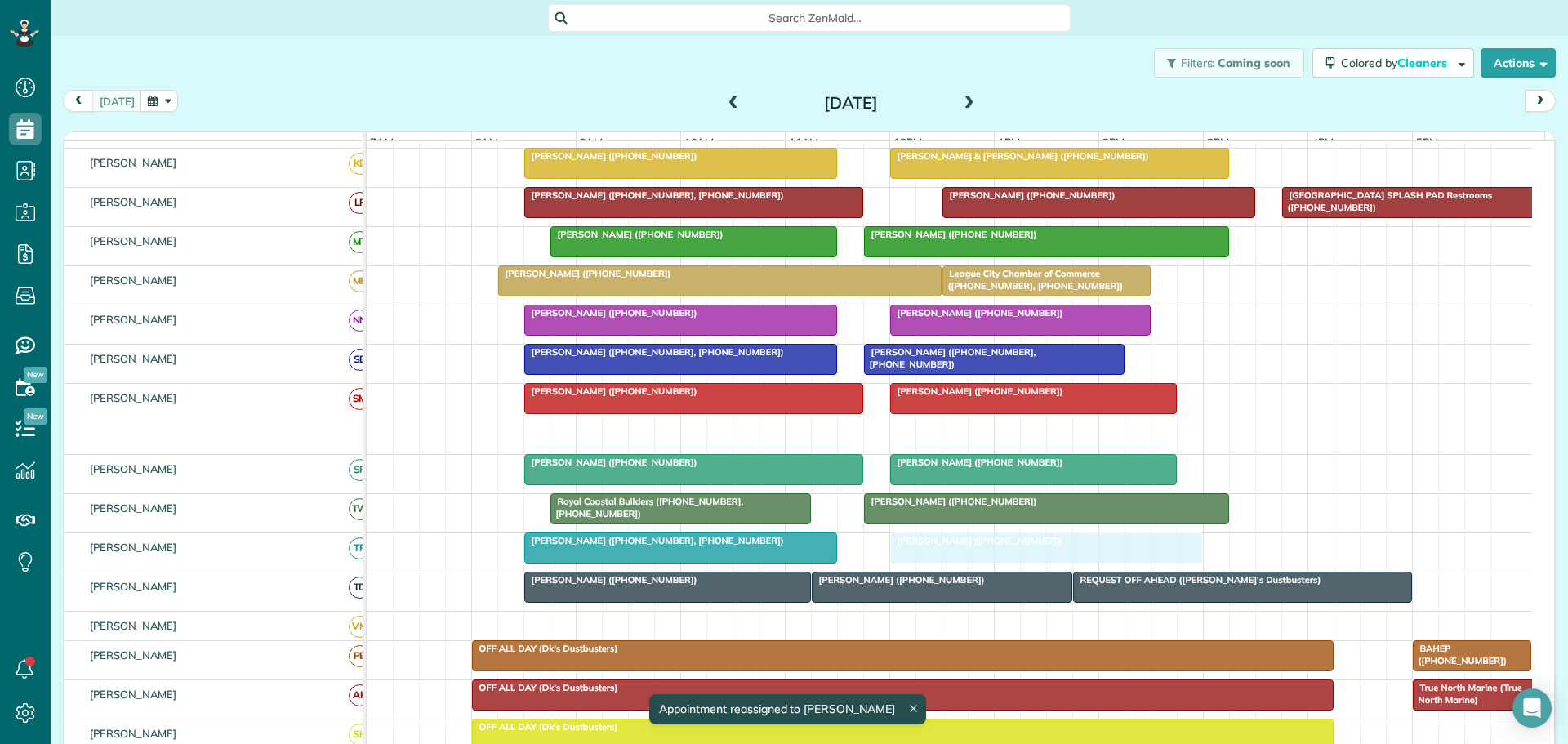
drag, startPoint x: 989, startPoint y: 443, endPoint x: 957, endPoint y: 561, distance: 122.3
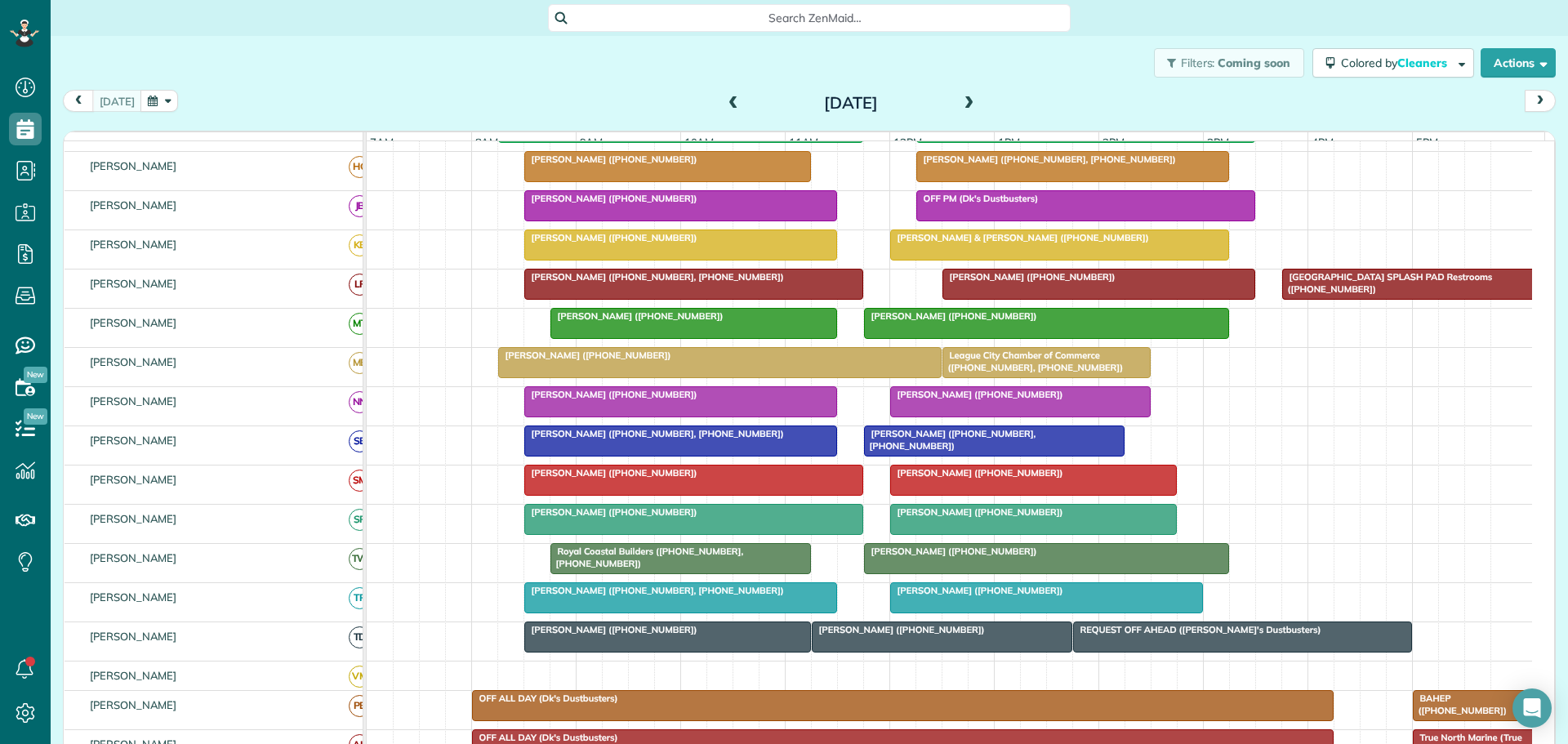
scroll to position [163, 0]
